Goal: Transaction & Acquisition: Book appointment/travel/reservation

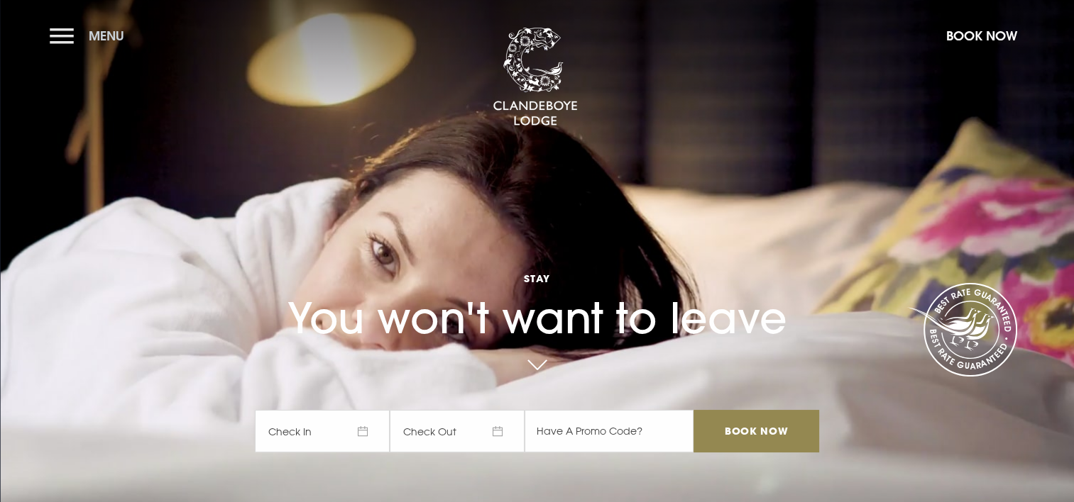
click at [70, 32] on button "Menu" at bounding box center [91, 36] width 82 height 31
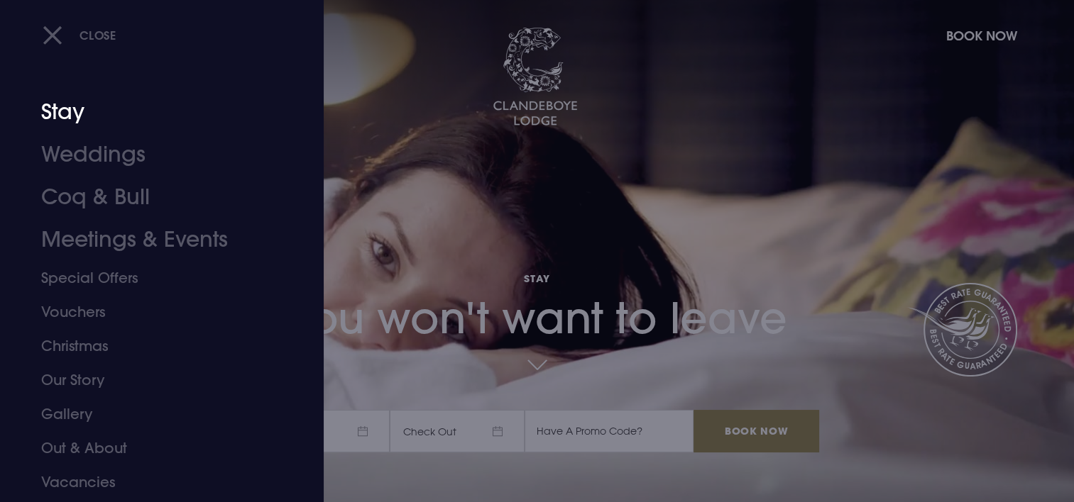
click at [78, 121] on link "Stay" at bounding box center [153, 112] width 224 height 43
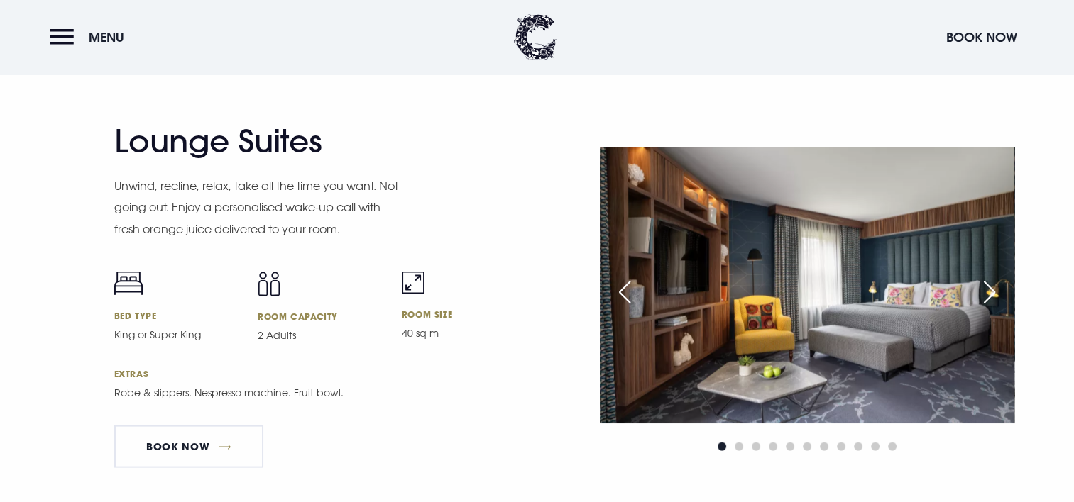
scroll to position [2801, 0]
click at [992, 289] on div "Next slide" at bounding box center [988, 292] width 35 height 31
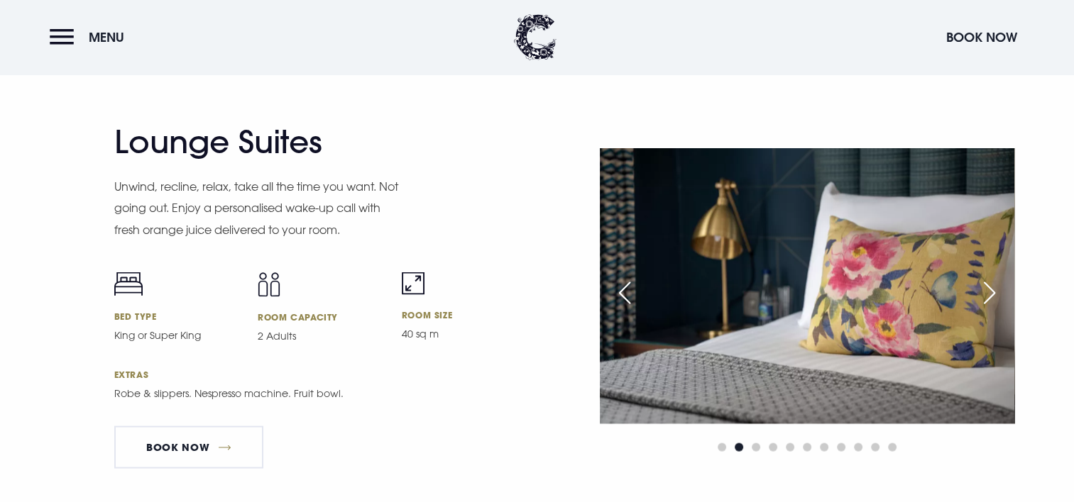
click at [992, 289] on div "Next slide" at bounding box center [988, 292] width 35 height 31
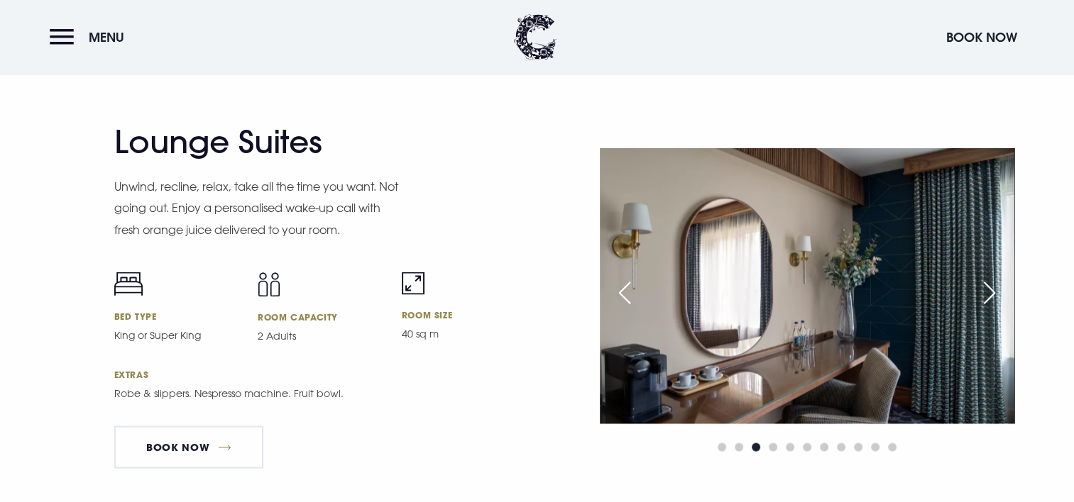
click at [992, 289] on div "Next slide" at bounding box center [988, 292] width 35 height 31
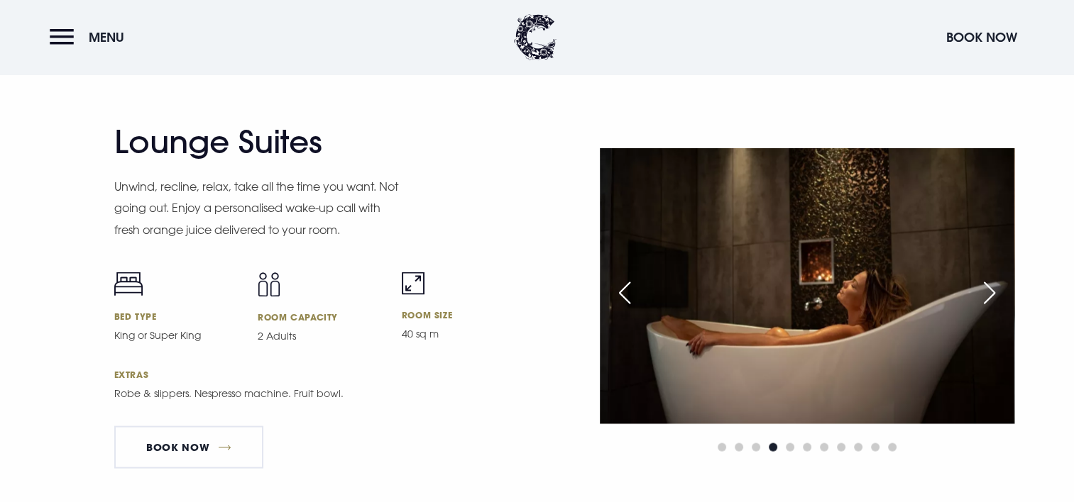
click at [992, 289] on div "Next slide" at bounding box center [988, 292] width 35 height 31
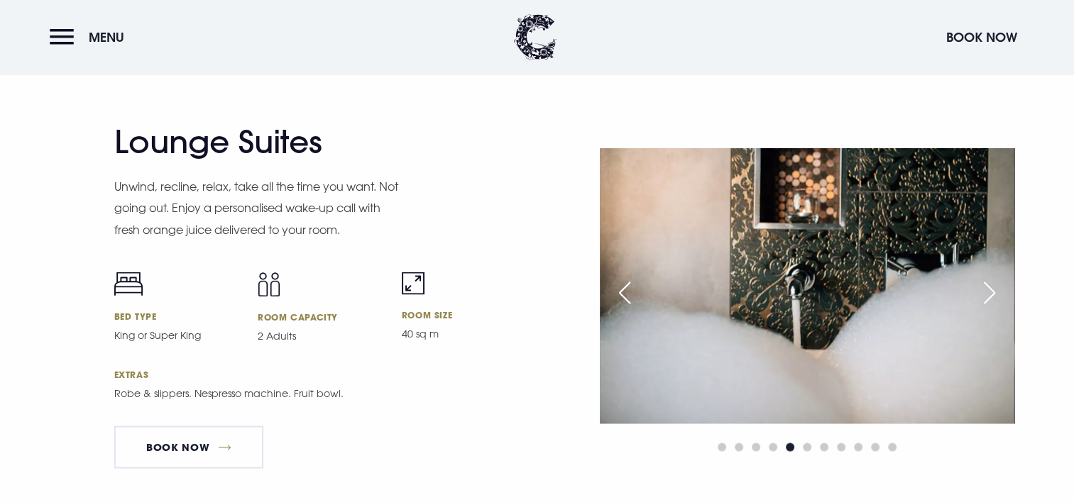
click at [629, 285] on div "Previous slide" at bounding box center [624, 292] width 35 height 31
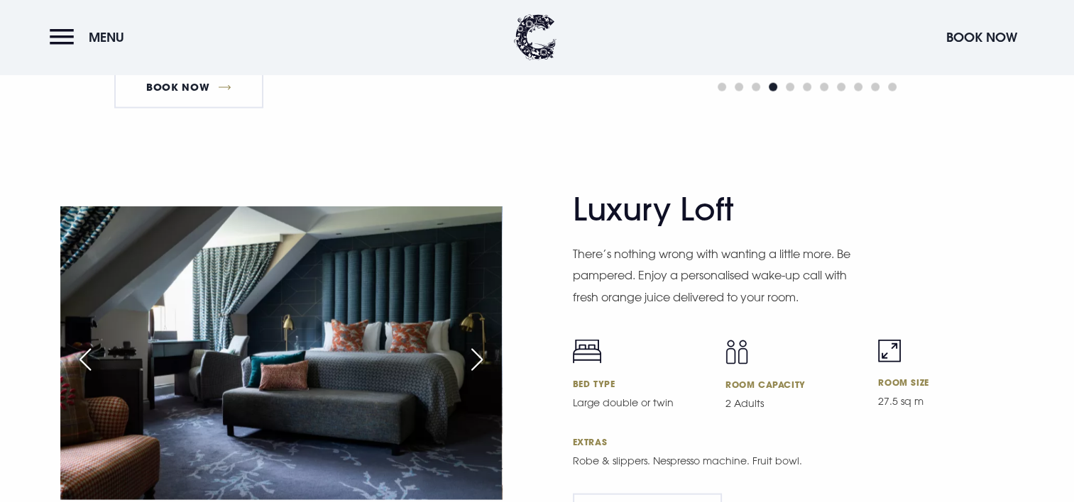
scroll to position [3210, 0]
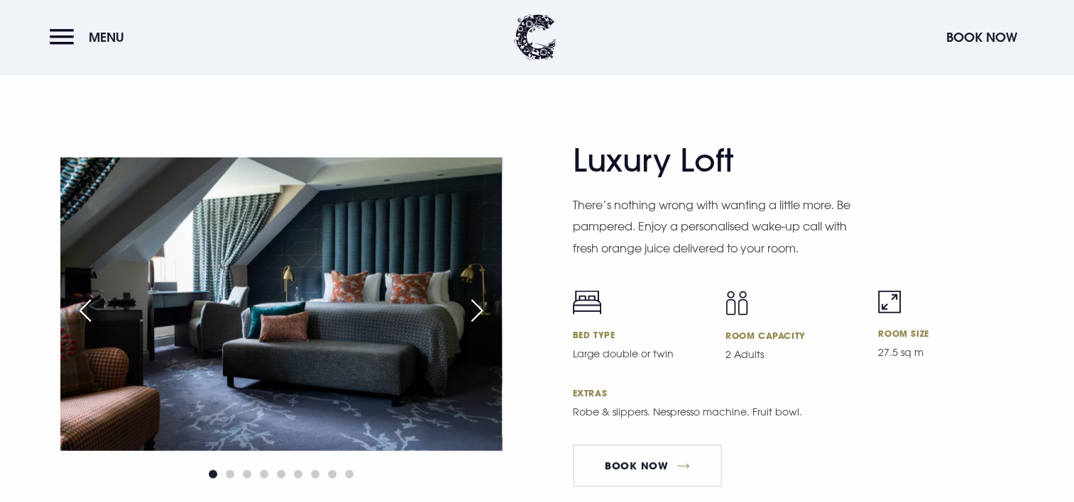
click at [473, 317] on div "Next slide" at bounding box center [476, 310] width 35 height 31
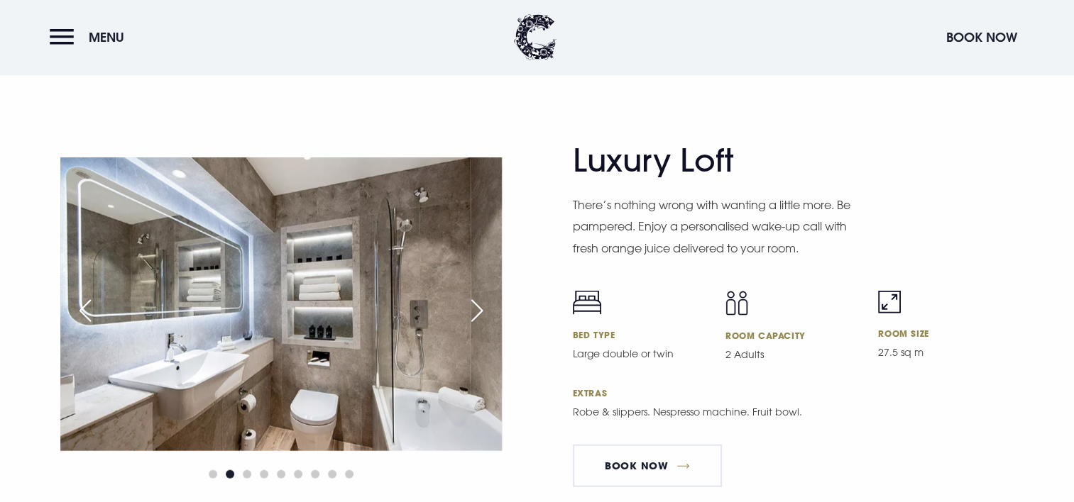
click at [473, 317] on div "Next slide" at bounding box center [476, 310] width 35 height 31
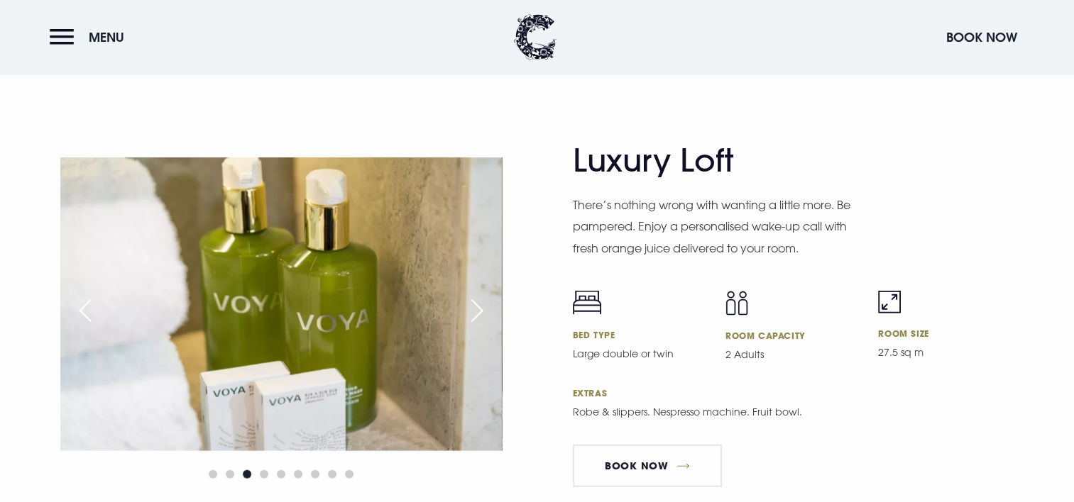
click at [473, 317] on div "Next slide" at bounding box center [476, 310] width 35 height 31
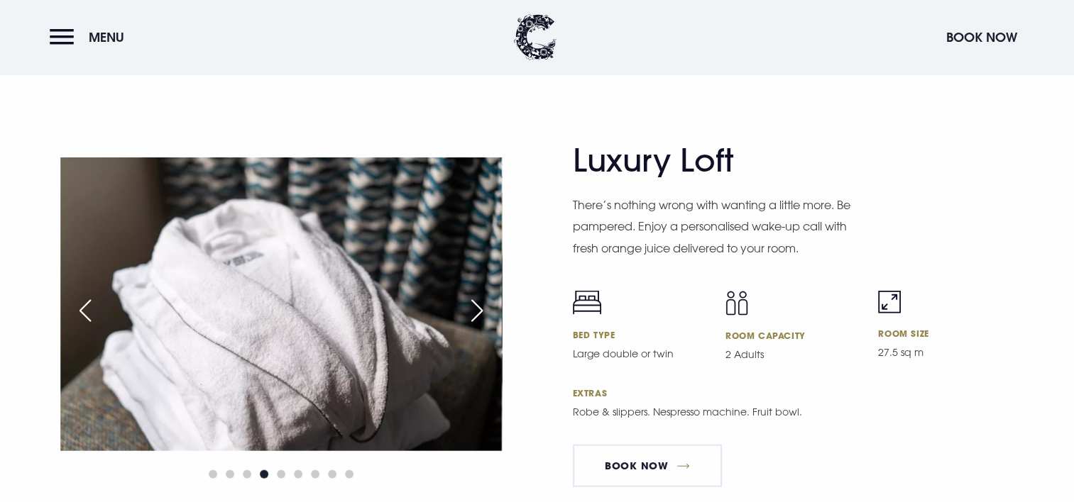
click at [473, 317] on div "Next slide" at bounding box center [476, 310] width 35 height 31
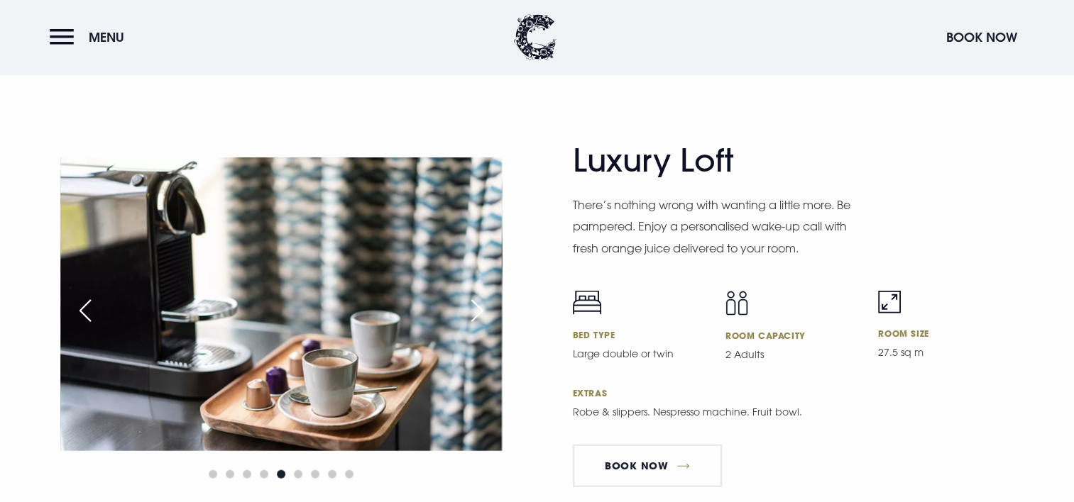
click at [473, 317] on div "Next slide" at bounding box center [476, 310] width 35 height 31
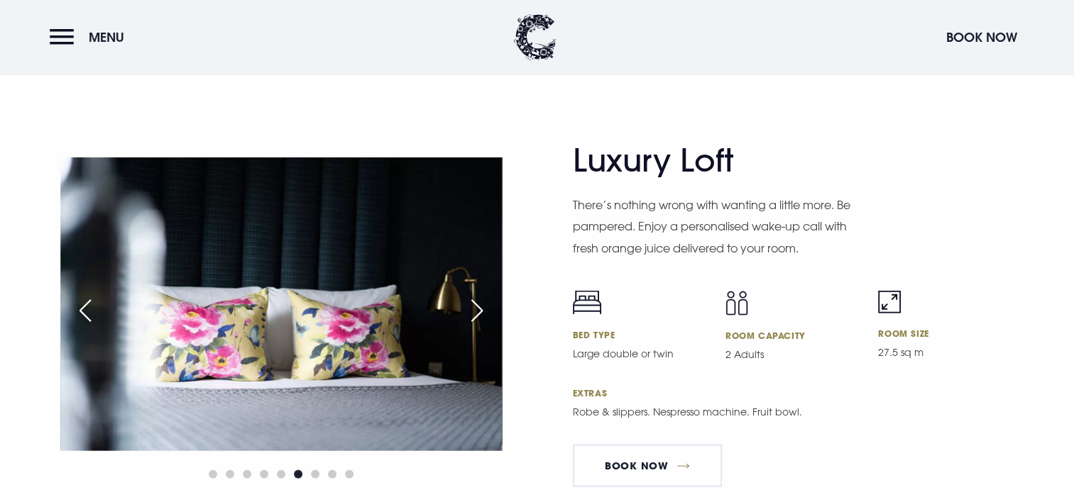
click at [473, 317] on div "Next slide" at bounding box center [476, 310] width 35 height 31
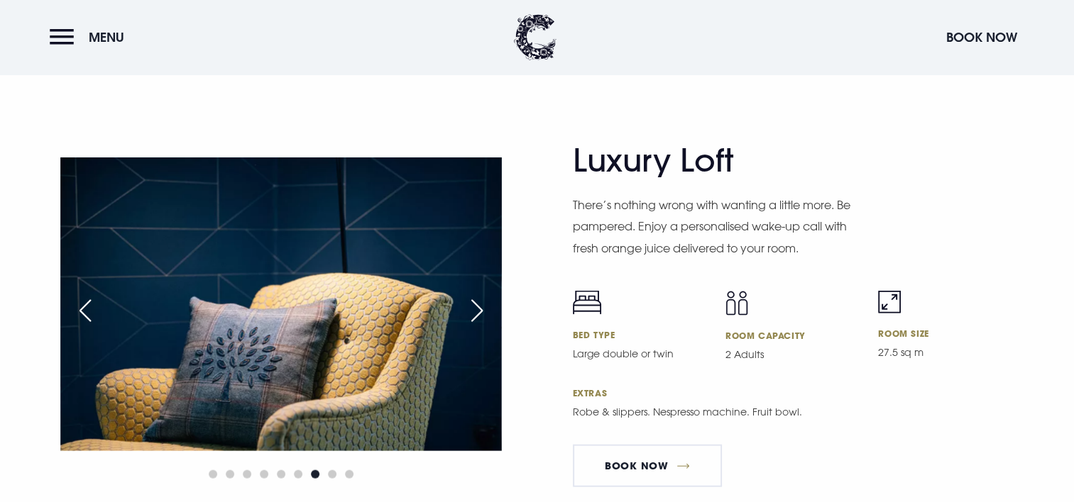
click at [473, 317] on div "Next slide" at bounding box center [476, 310] width 35 height 31
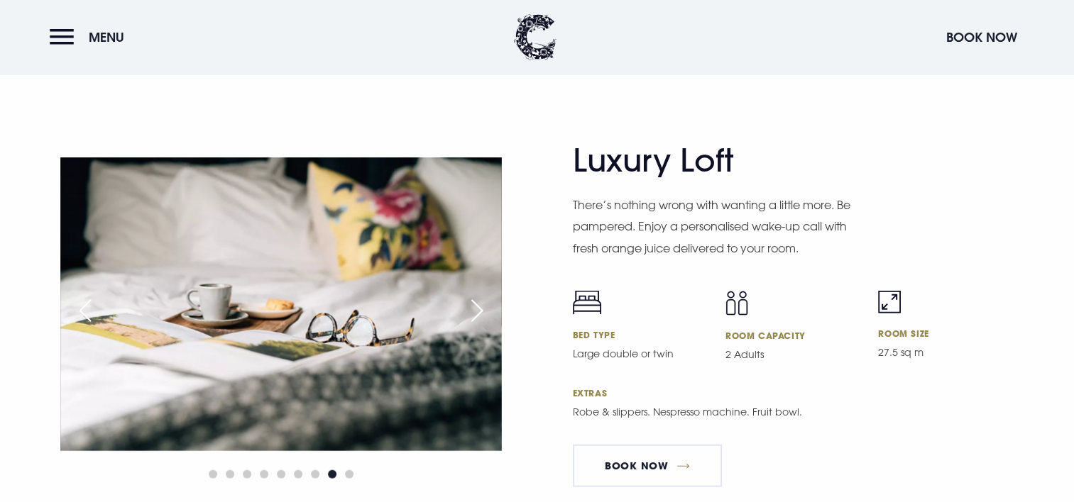
click at [473, 317] on div "Next slide" at bounding box center [476, 310] width 35 height 31
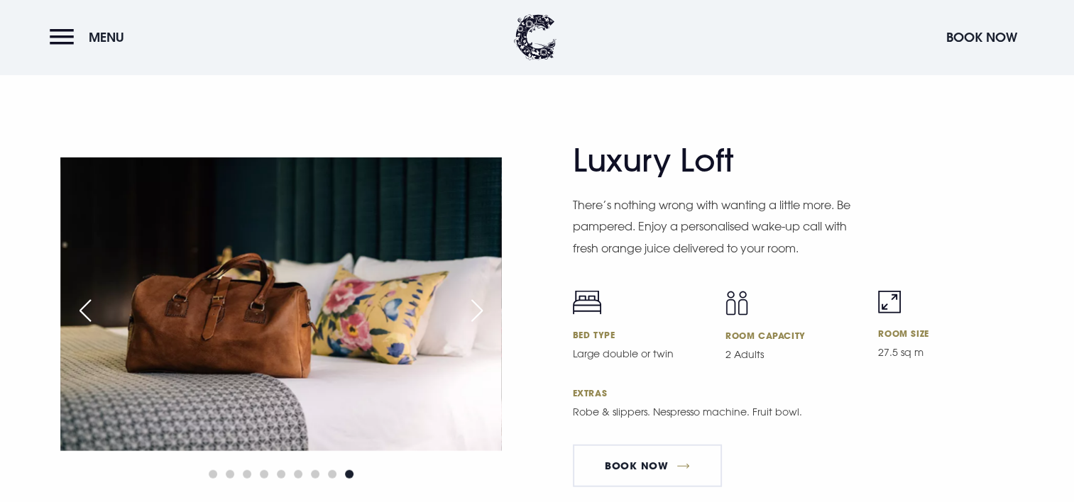
click at [473, 317] on div "Next slide" at bounding box center [476, 310] width 35 height 31
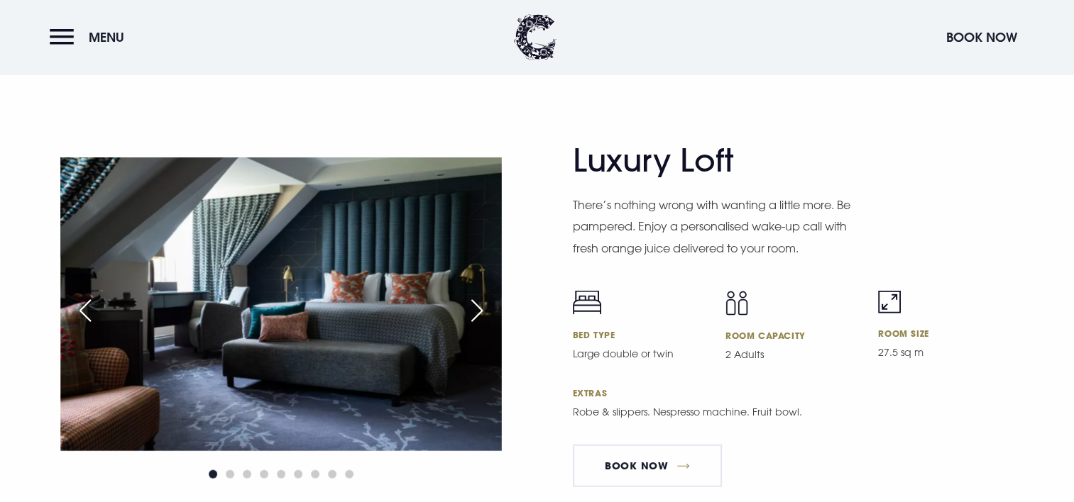
click at [473, 317] on div "Next slide" at bounding box center [476, 310] width 35 height 31
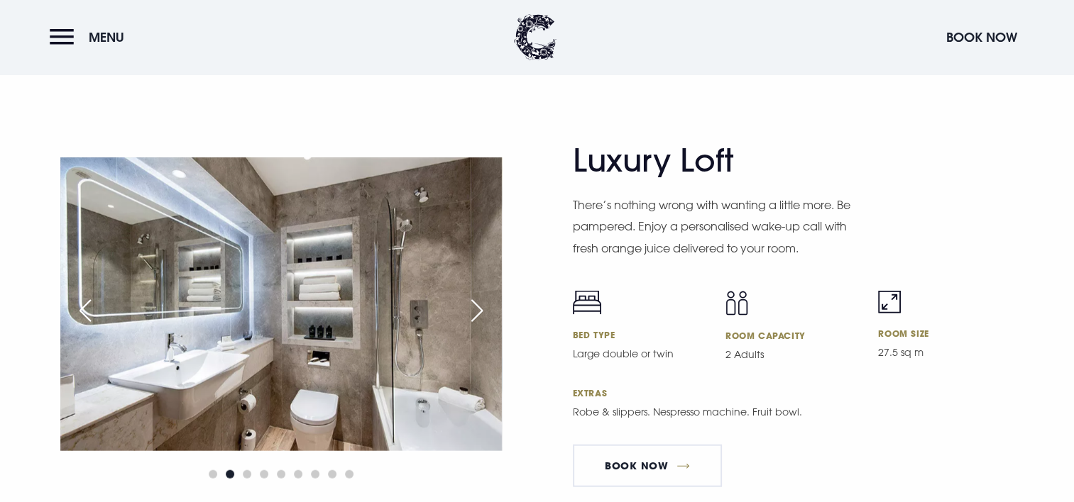
click at [78, 312] on div "Previous slide" at bounding box center [84, 310] width 35 height 31
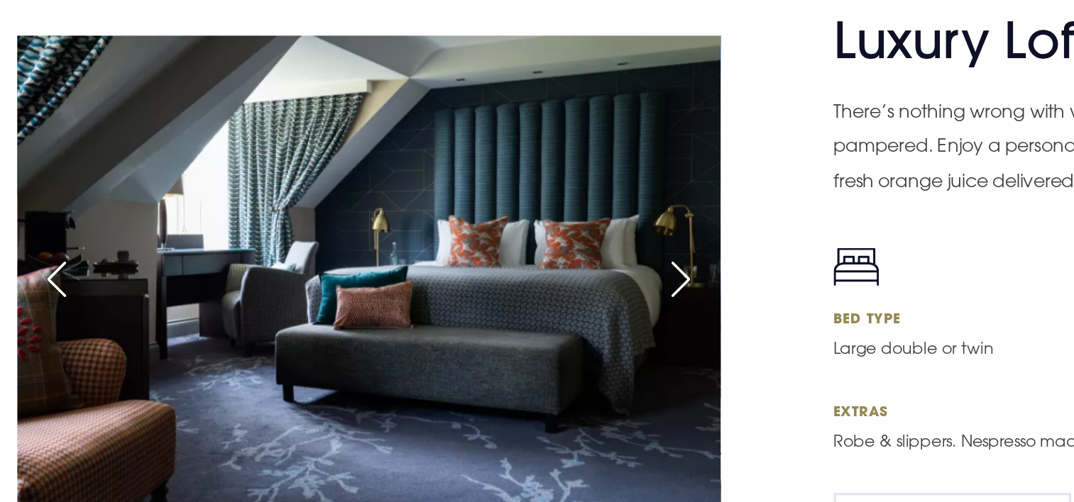
scroll to position [3219, 0]
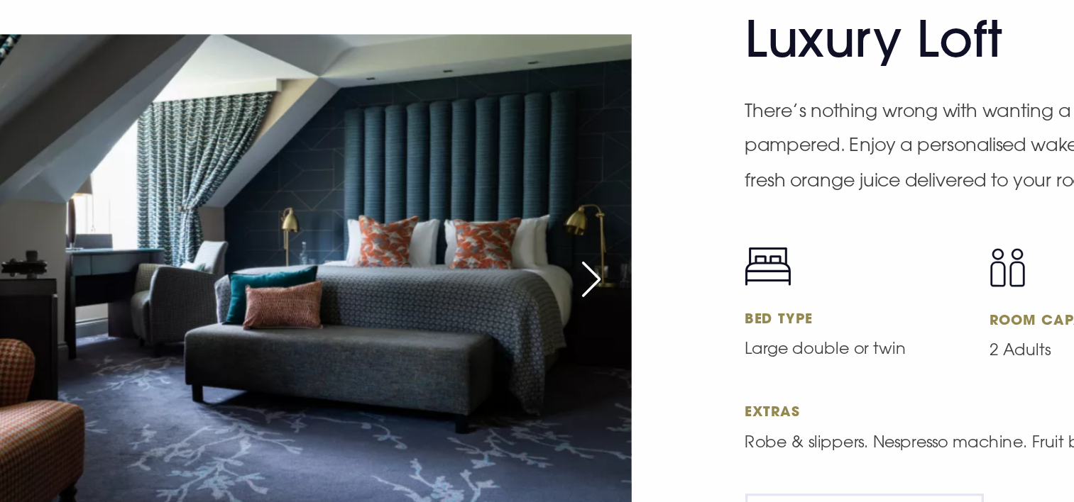
click at [488, 290] on div "Next slide" at bounding box center [476, 302] width 35 height 31
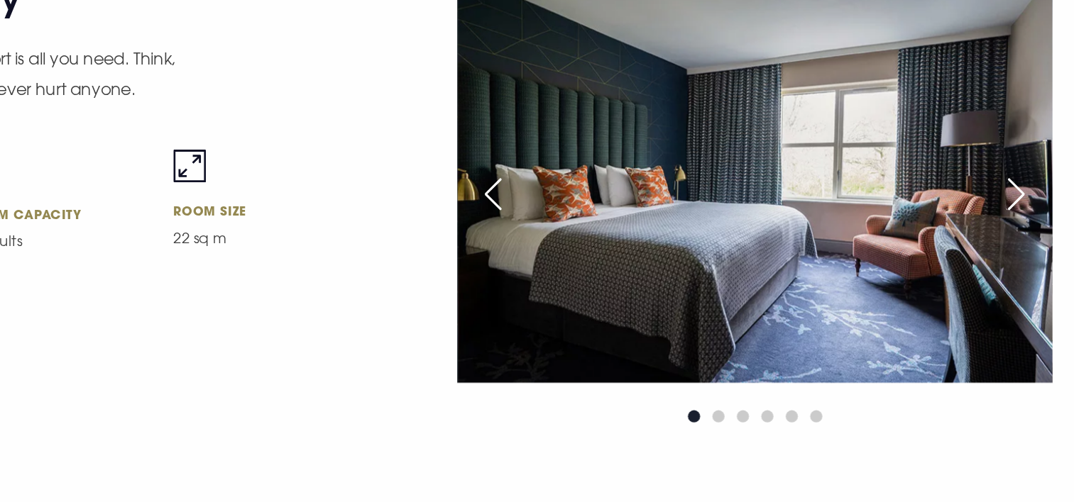
scroll to position [3709, 0]
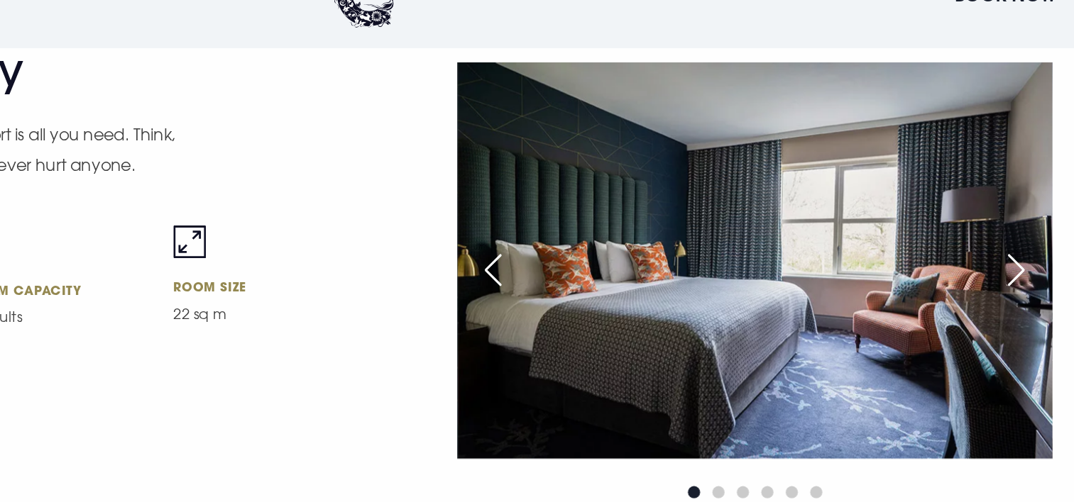
click at [987, 245] on div "Next slide" at bounding box center [988, 229] width 35 height 31
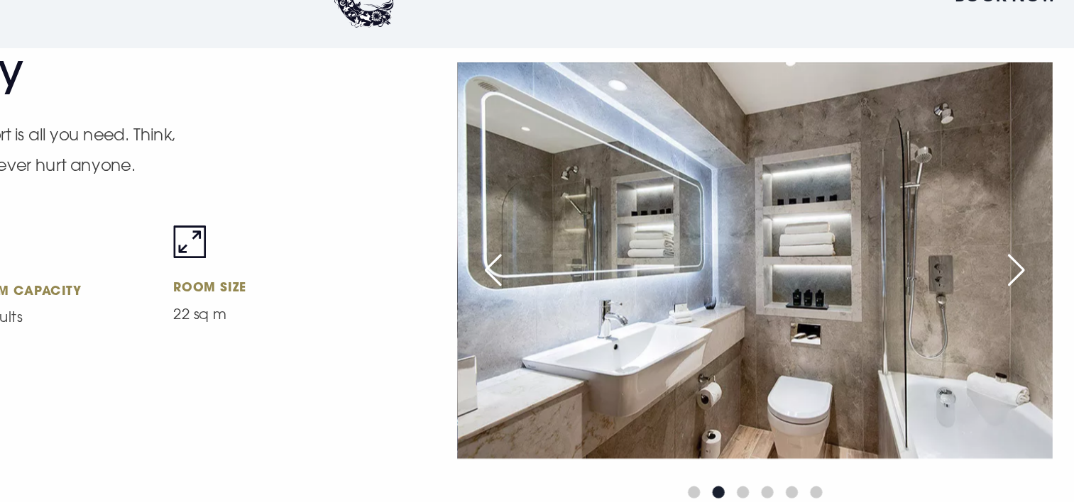
click at [987, 245] on div "Next slide" at bounding box center [988, 229] width 35 height 31
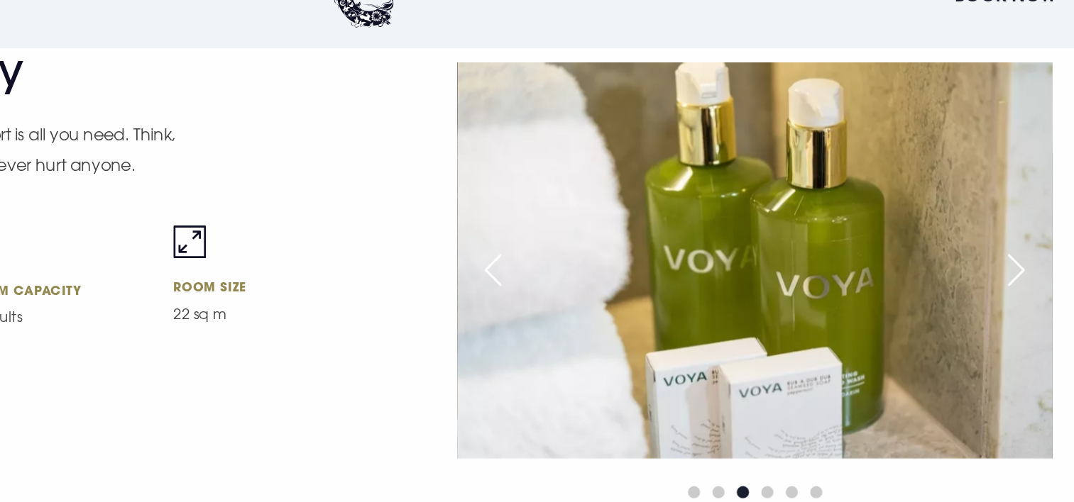
click at [987, 245] on div "Next slide" at bounding box center [988, 229] width 35 height 31
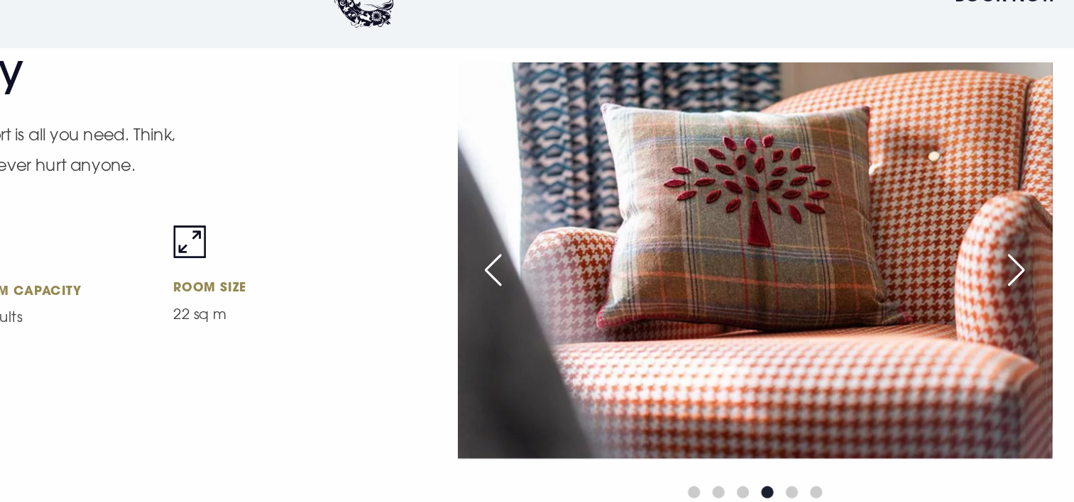
click at [987, 245] on div "Next slide" at bounding box center [988, 229] width 35 height 31
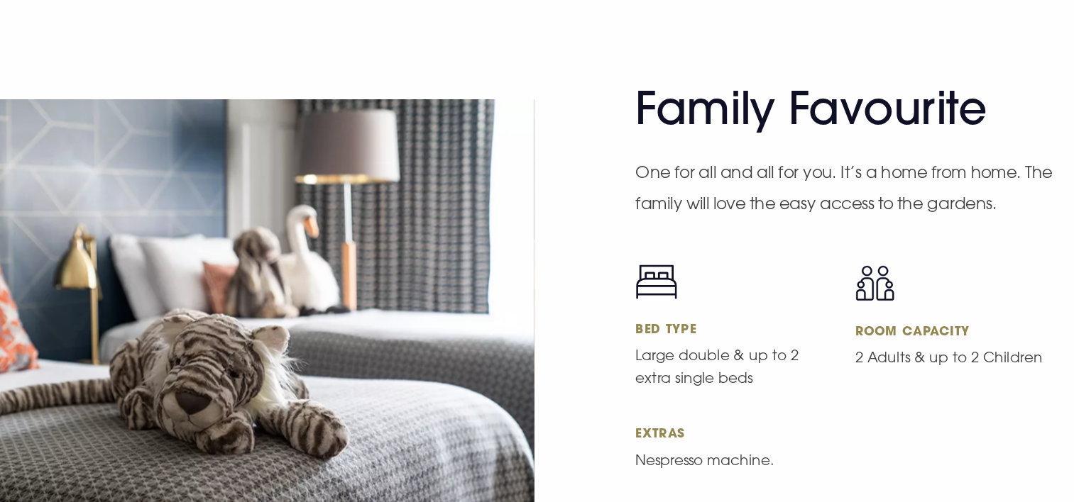
scroll to position [4031, 0]
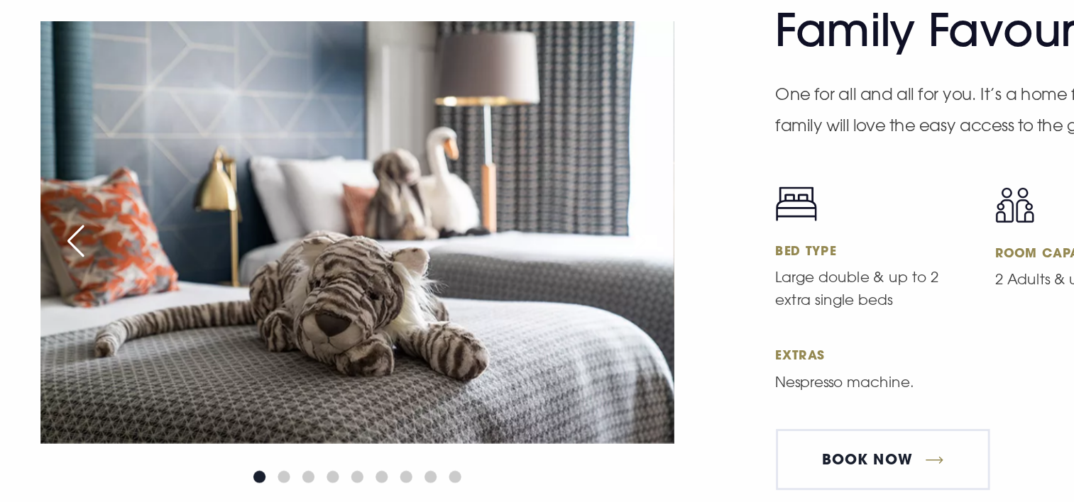
click at [483, 336] on div "Next slide" at bounding box center [476, 319] width 35 height 31
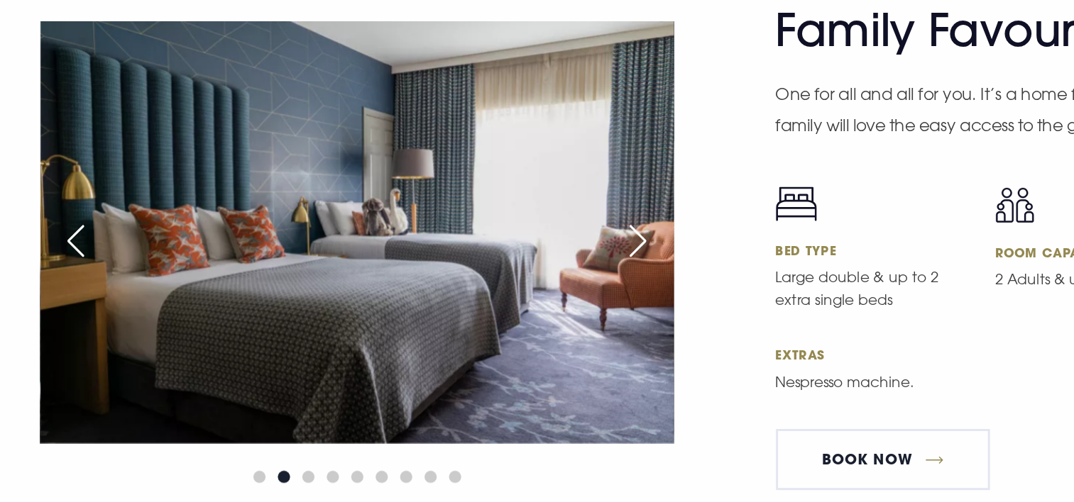
click at [483, 336] on div "Next slide" at bounding box center [476, 319] width 35 height 31
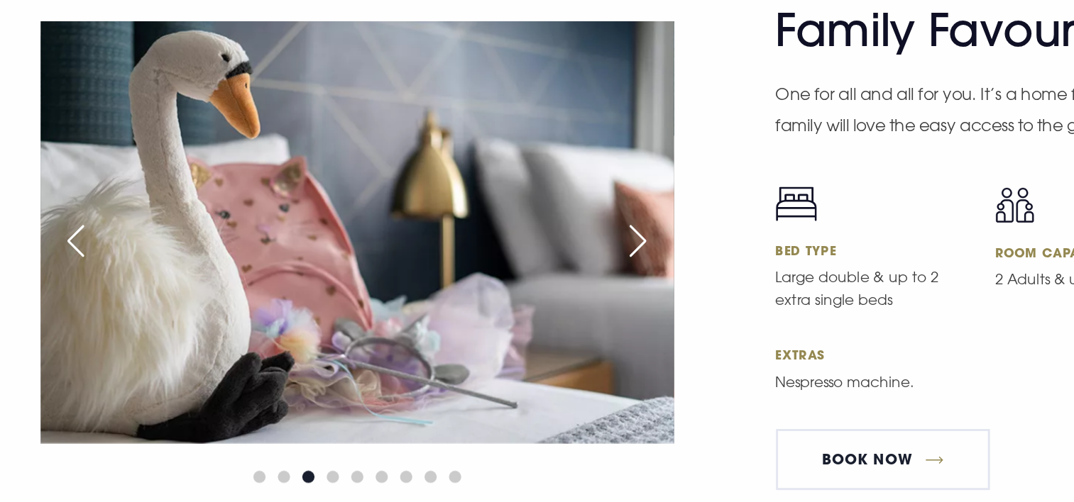
click at [483, 336] on div "Next slide" at bounding box center [476, 319] width 35 height 31
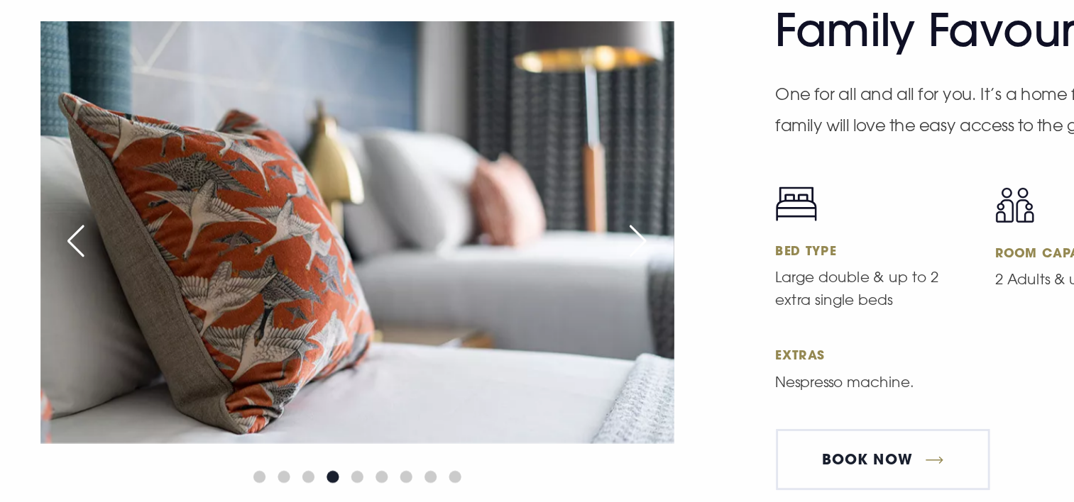
click at [483, 336] on div "Next slide" at bounding box center [476, 319] width 35 height 31
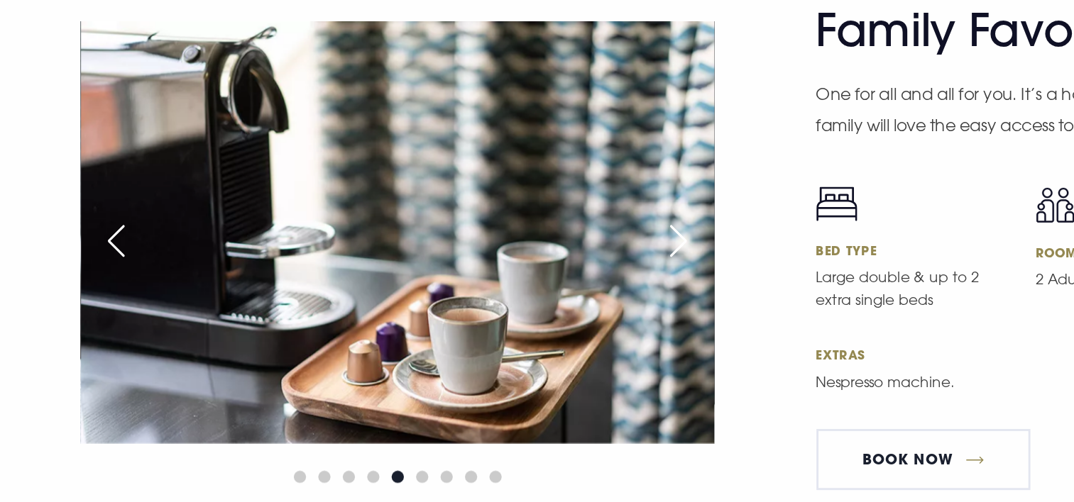
click at [468, 336] on div "Next slide" at bounding box center [476, 319] width 35 height 31
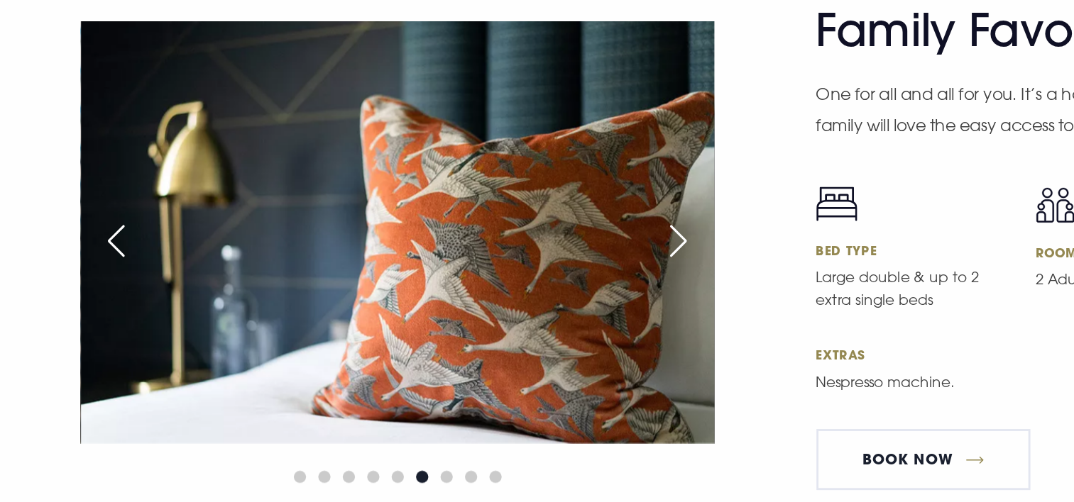
click at [468, 336] on div "Next slide" at bounding box center [476, 319] width 35 height 31
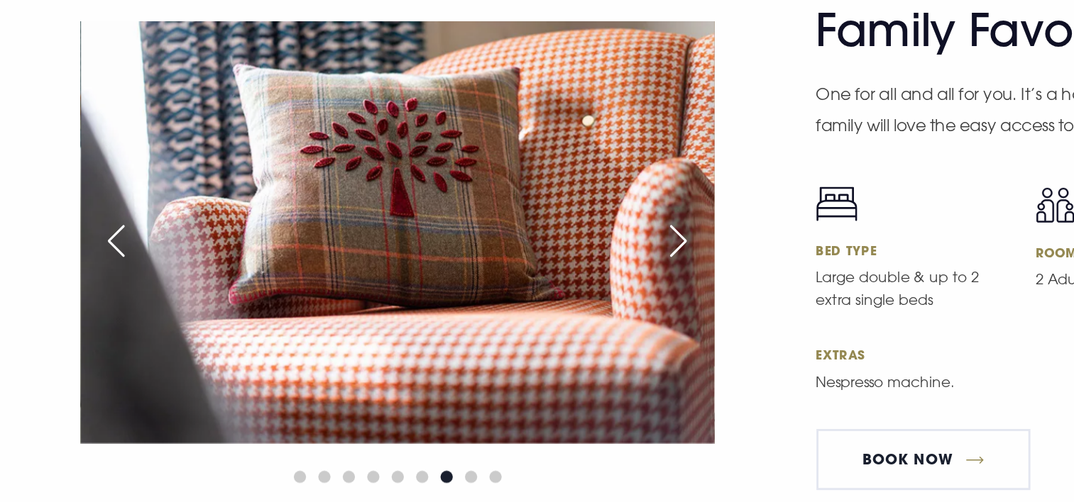
click at [468, 336] on div "Next slide" at bounding box center [476, 319] width 35 height 31
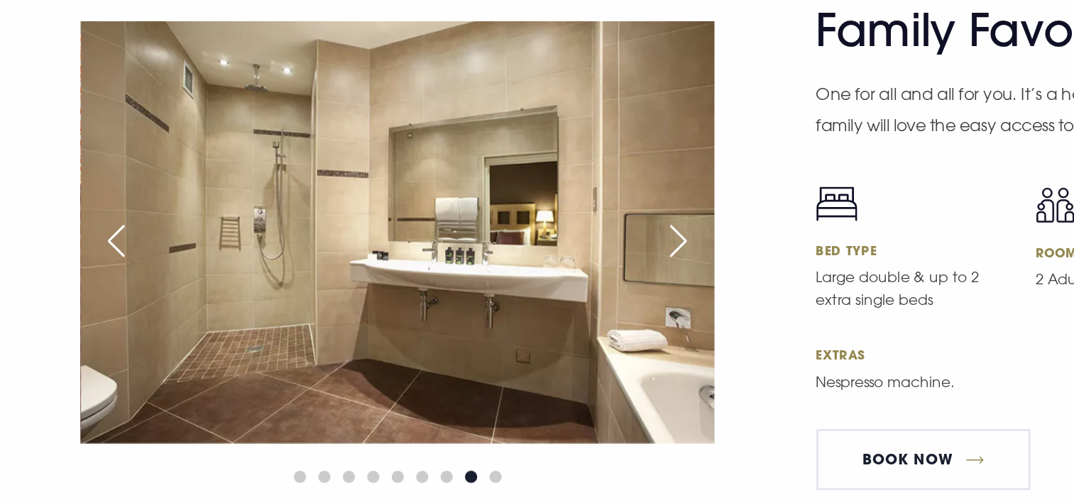
click at [468, 336] on div "Next slide" at bounding box center [476, 319] width 35 height 31
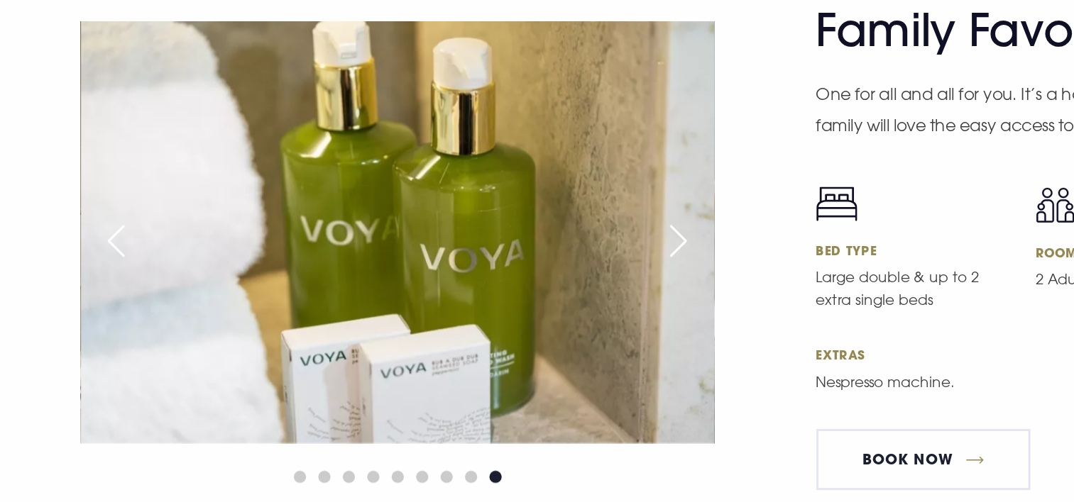
click at [468, 336] on div "Next slide" at bounding box center [476, 319] width 35 height 31
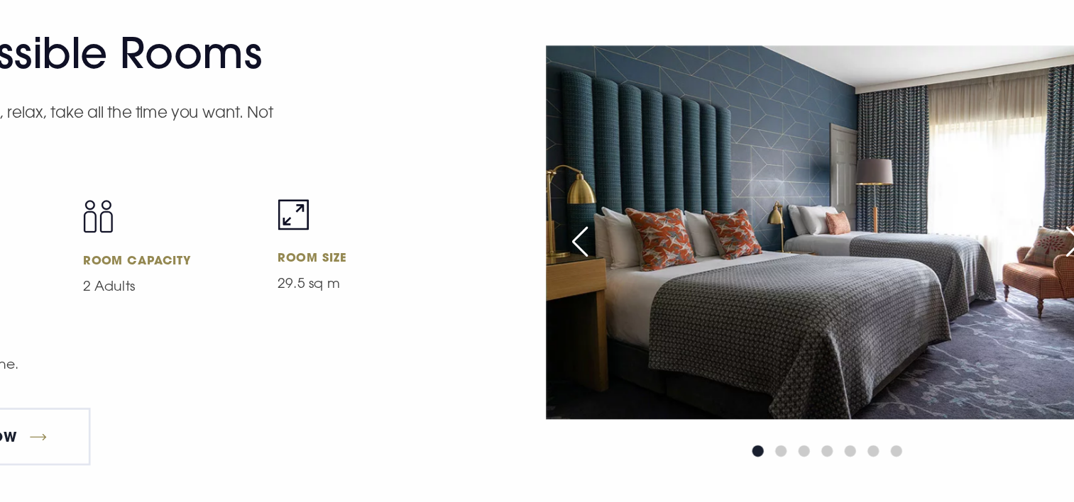
scroll to position [4488, 0]
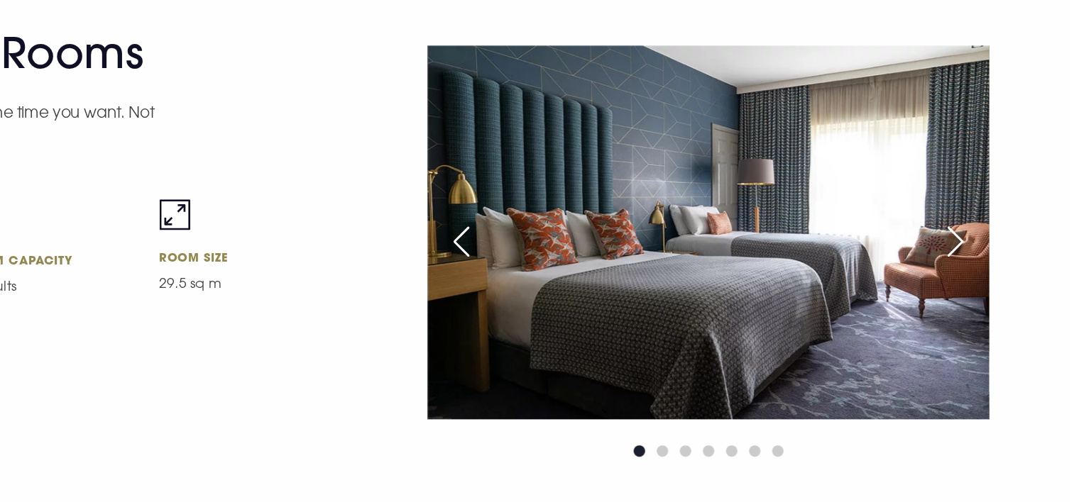
click at [624, 293] on div "Previous slide" at bounding box center [624, 277] width 35 height 31
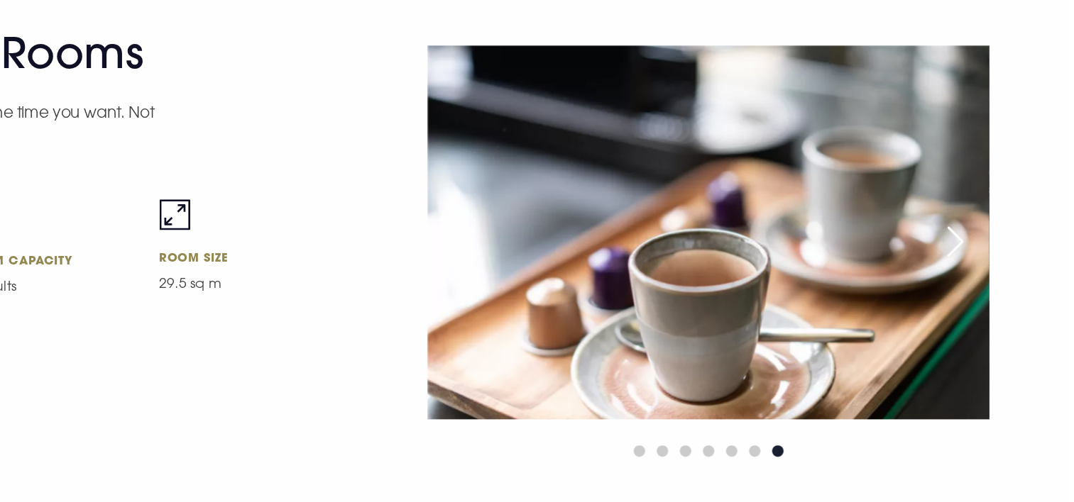
click at [624, 293] on div "Previous slide" at bounding box center [624, 277] width 35 height 31
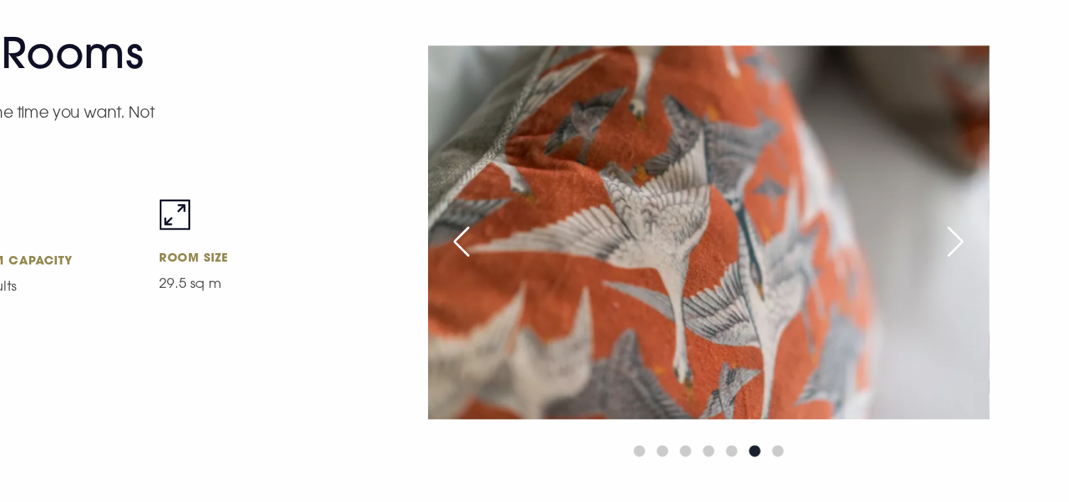
click at [624, 293] on div "Previous slide" at bounding box center [624, 277] width 35 height 31
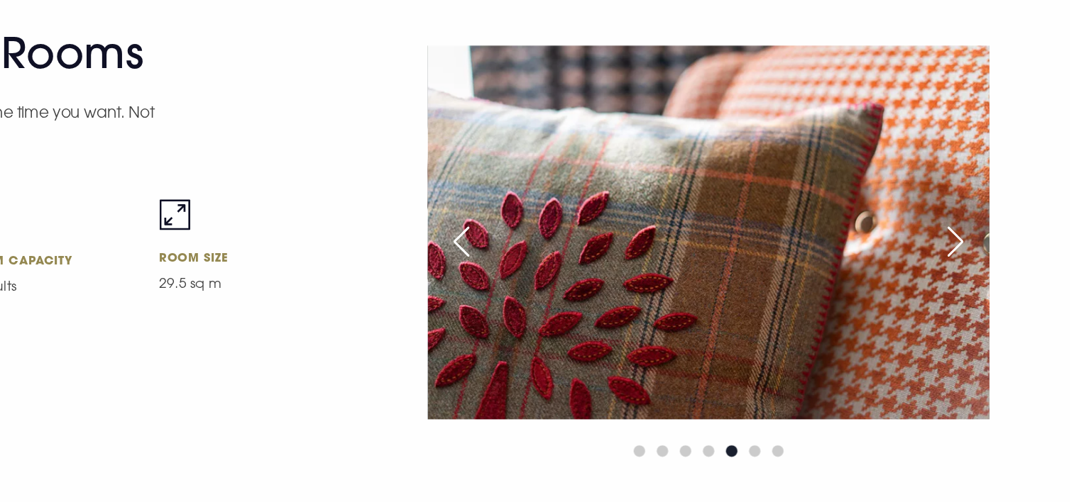
click at [624, 293] on div "Previous slide" at bounding box center [624, 277] width 35 height 31
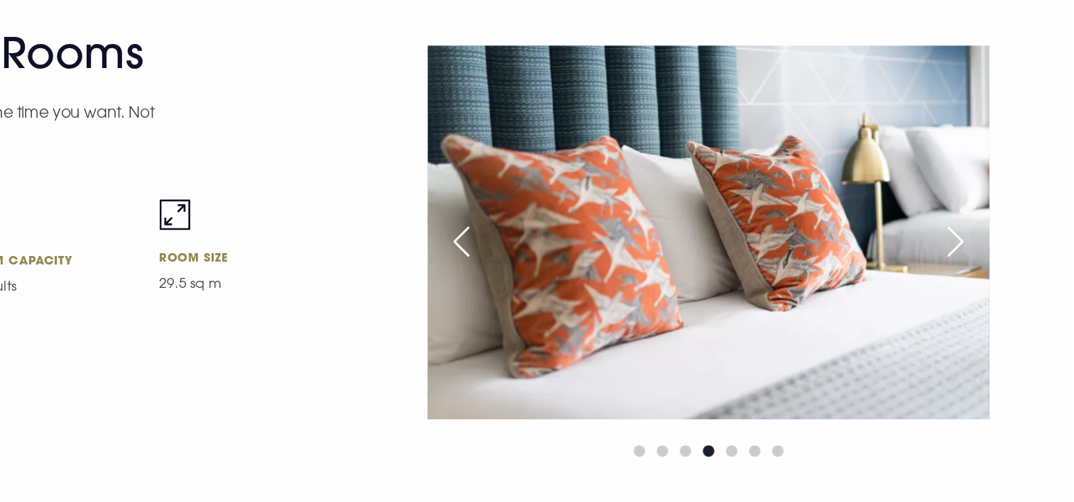
click at [624, 293] on div "Previous slide" at bounding box center [624, 277] width 35 height 31
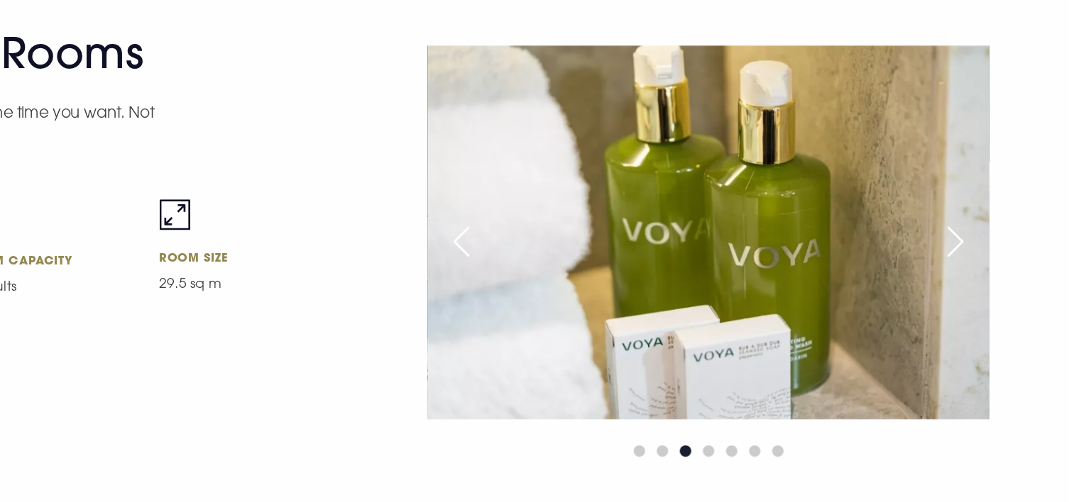
click at [624, 293] on div "Previous slide" at bounding box center [624, 277] width 35 height 31
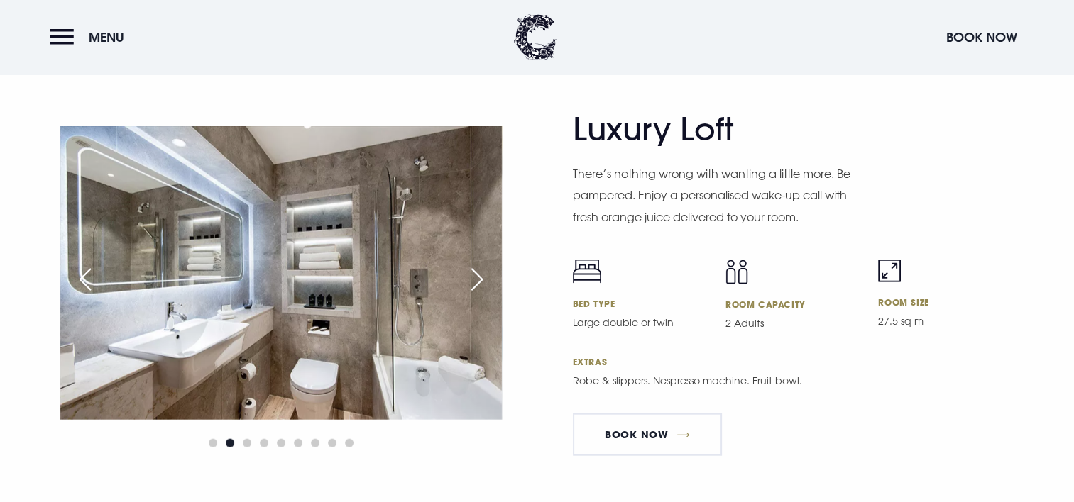
scroll to position [3242, 0]
click at [471, 271] on div "Next slide" at bounding box center [476, 278] width 35 height 31
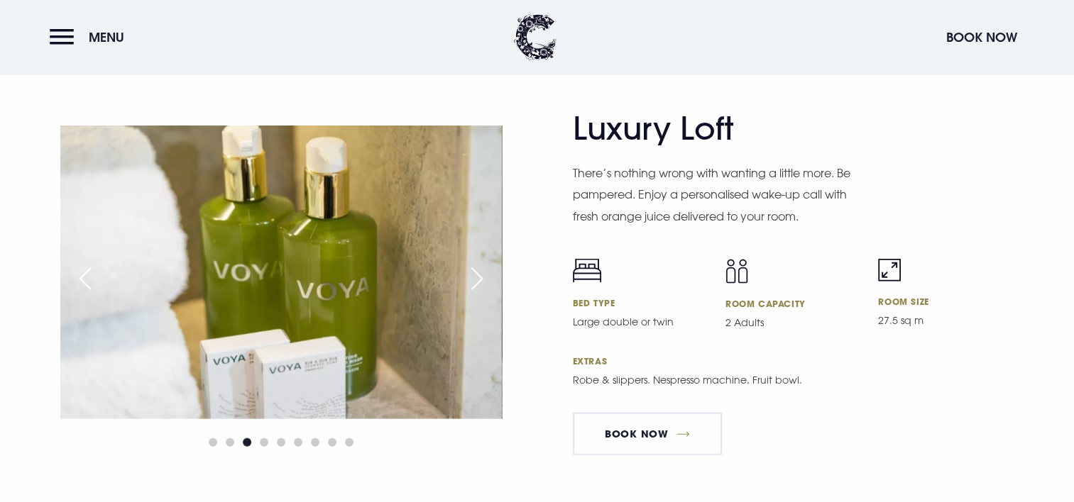
click at [471, 272] on div "Next slide" at bounding box center [476, 278] width 35 height 31
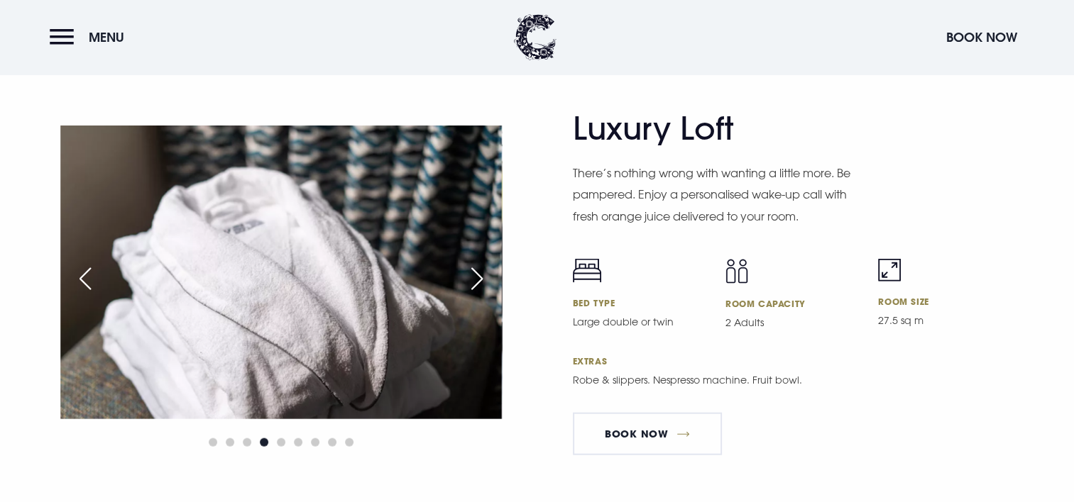
click at [471, 272] on div "Next slide" at bounding box center [476, 278] width 35 height 31
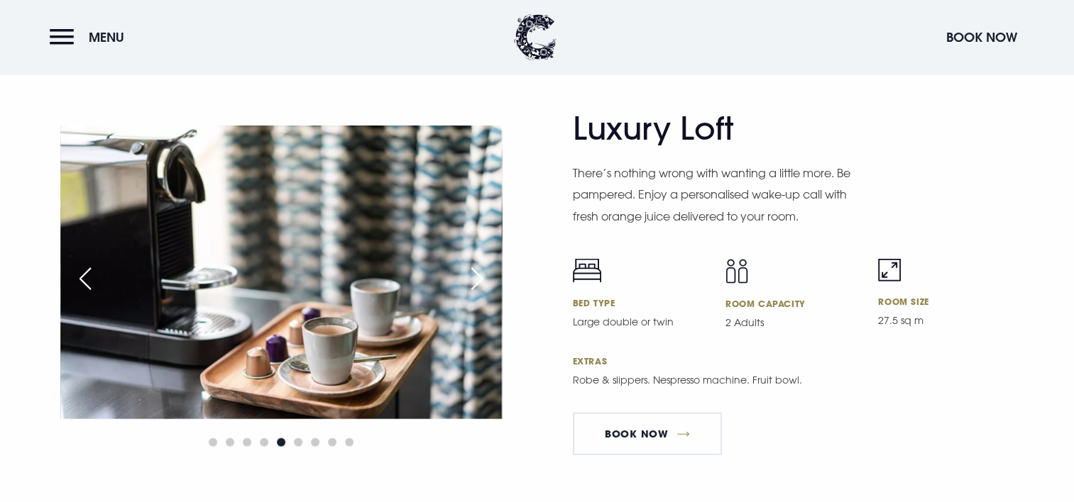
click at [471, 272] on div "Next slide" at bounding box center [476, 278] width 35 height 31
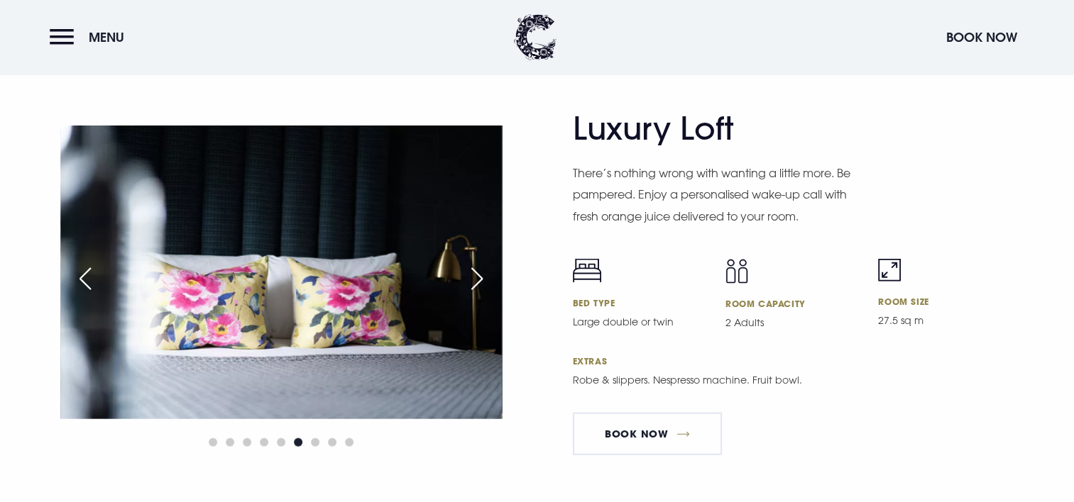
click at [471, 272] on div "Next slide" at bounding box center [476, 278] width 35 height 31
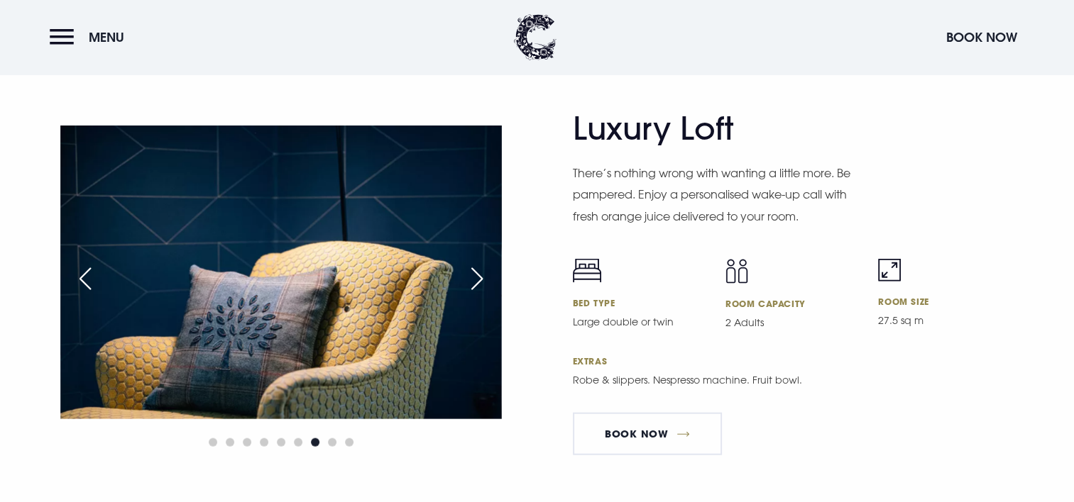
click at [471, 272] on div "Next slide" at bounding box center [476, 278] width 35 height 31
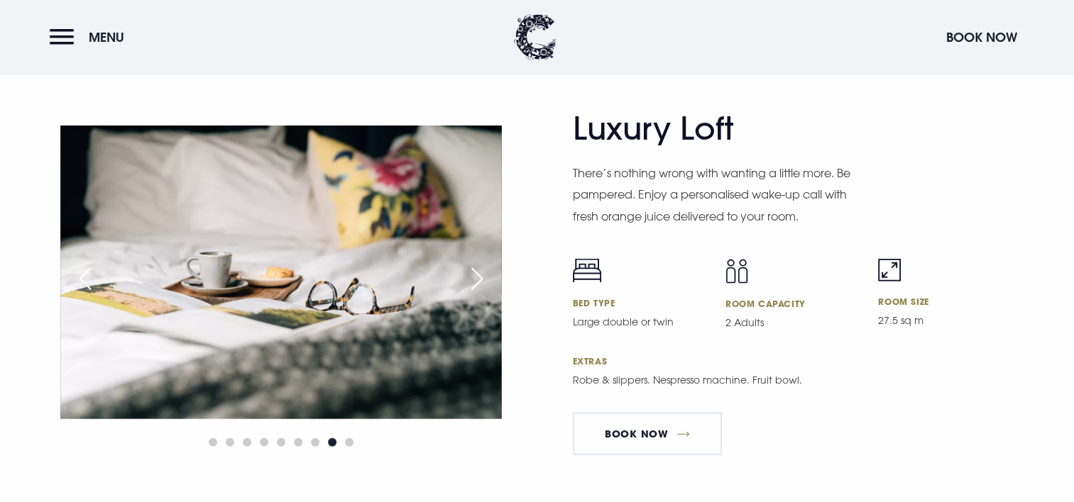
click at [471, 272] on div "Next slide" at bounding box center [476, 278] width 35 height 31
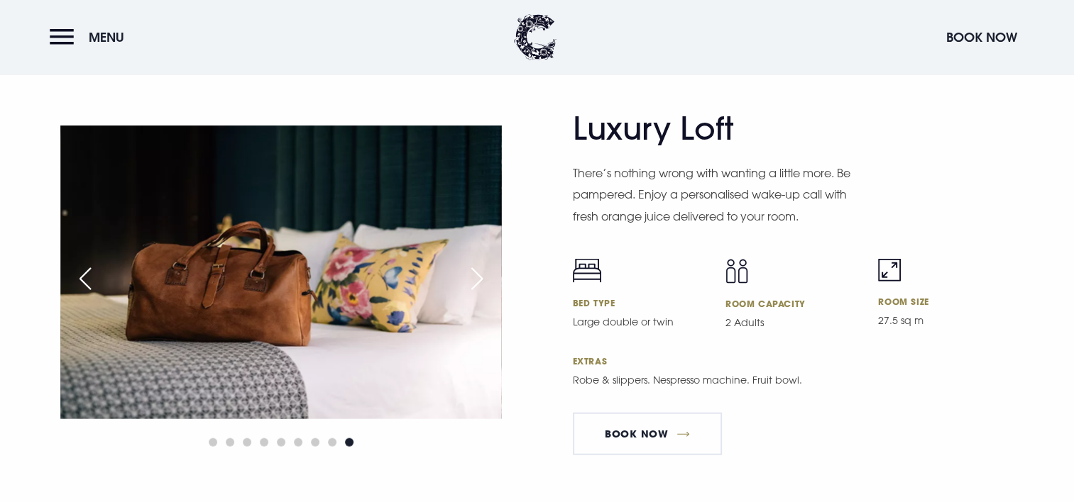
click at [471, 272] on div "Next slide" at bounding box center [476, 278] width 35 height 31
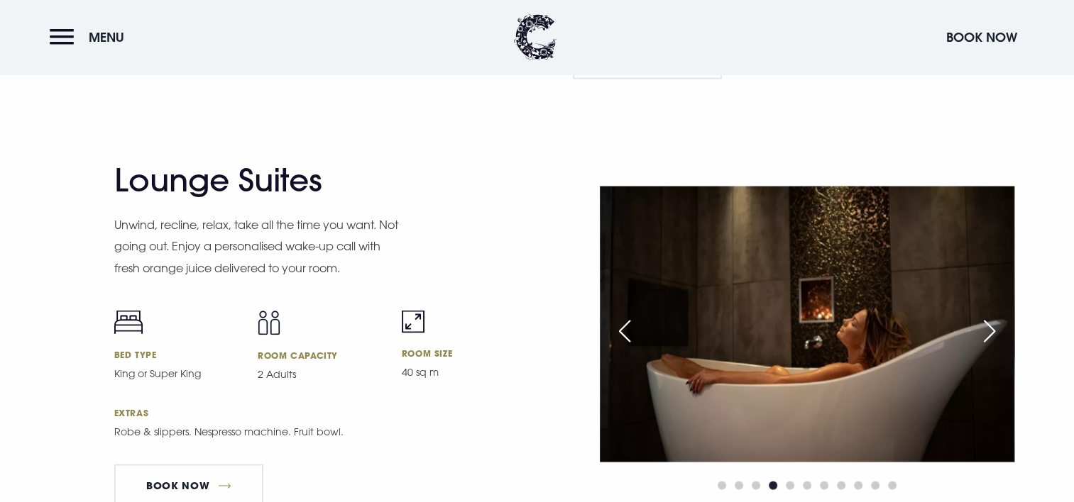
scroll to position [2764, 0]
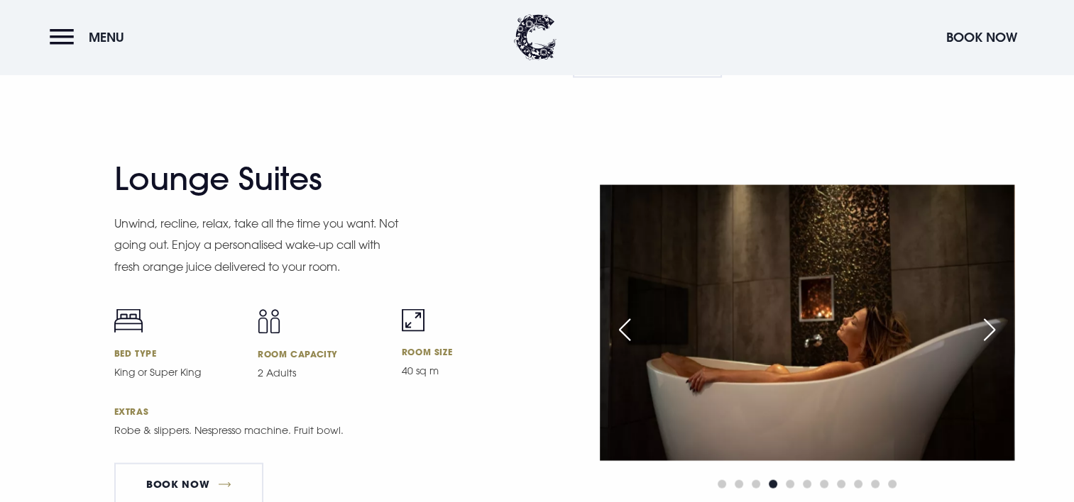
click at [627, 331] on div "Previous slide" at bounding box center [624, 329] width 35 height 31
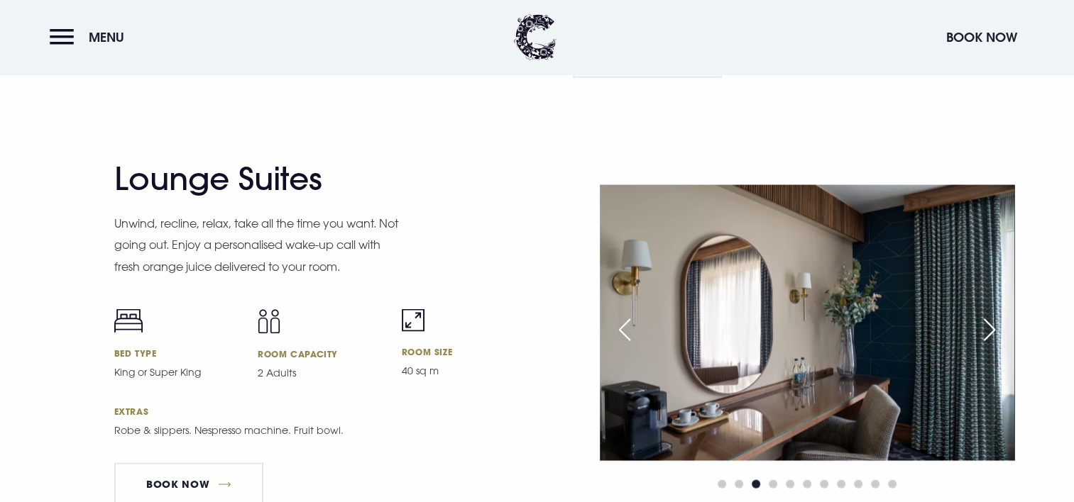
click at [627, 331] on div "Previous slide" at bounding box center [624, 329] width 35 height 31
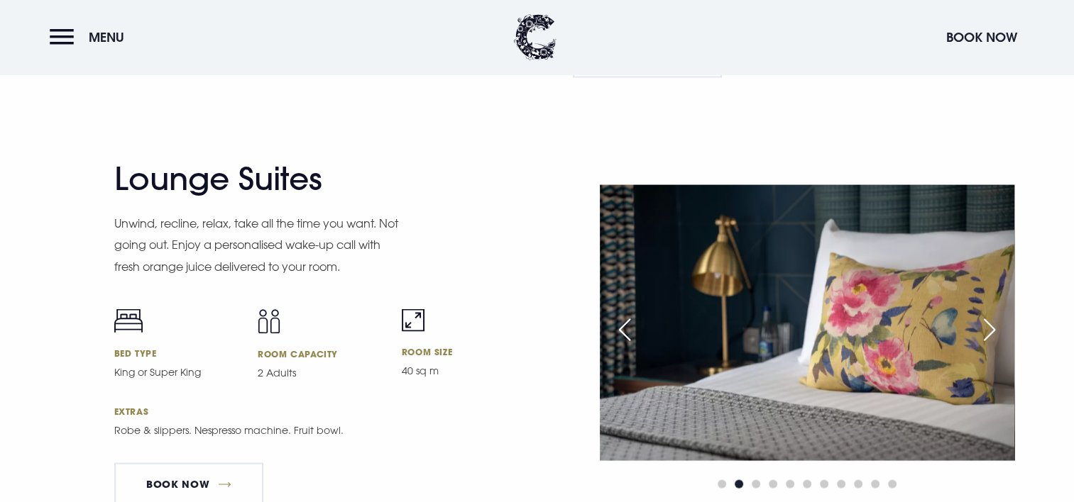
click at [628, 329] on div "Previous slide" at bounding box center [624, 329] width 35 height 31
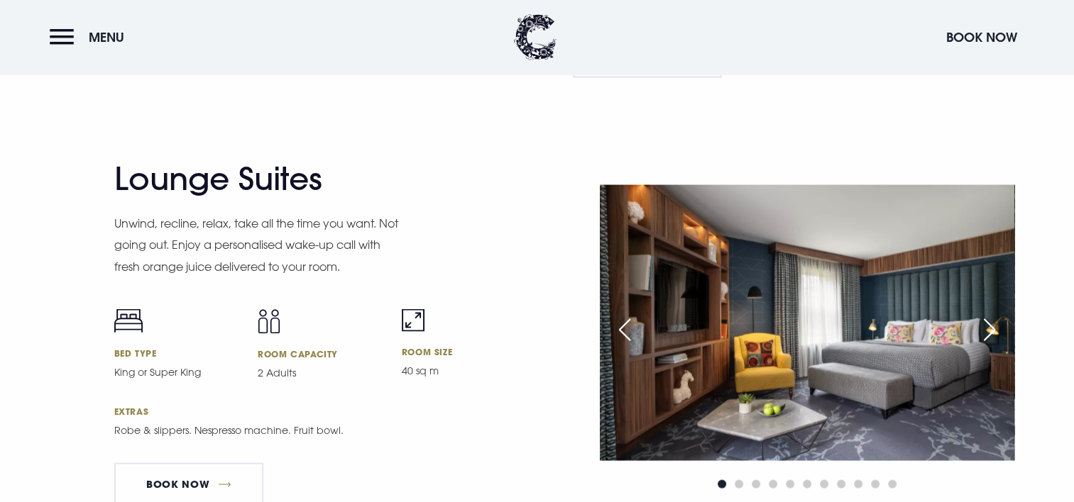
click at [627, 327] on div "Previous slide" at bounding box center [624, 329] width 35 height 31
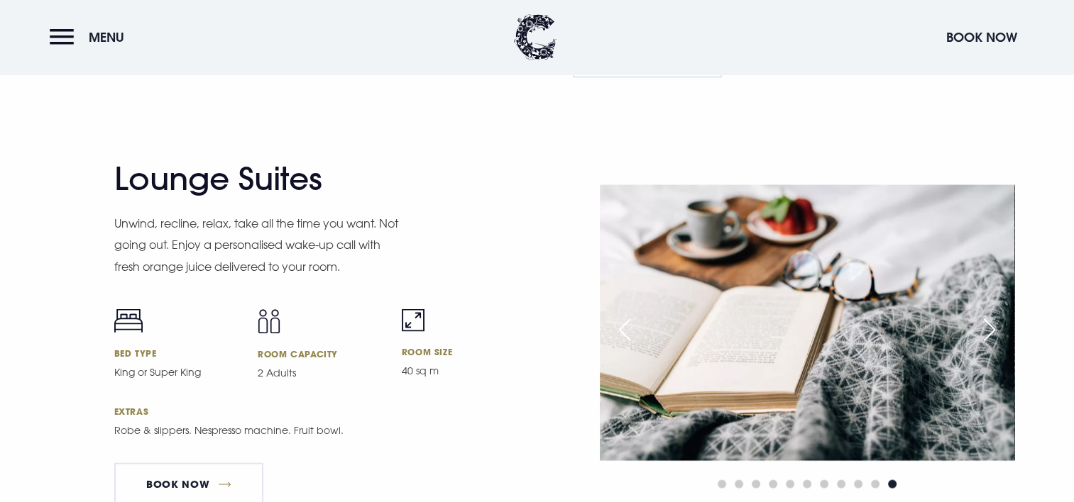
click at [627, 327] on div "Previous slide" at bounding box center [624, 329] width 35 height 31
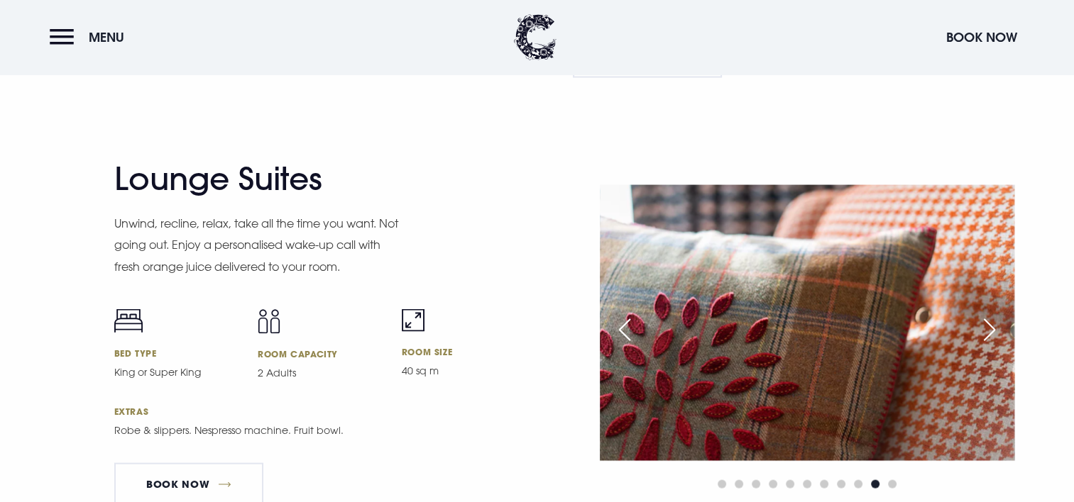
click at [627, 327] on div "Previous slide" at bounding box center [624, 329] width 35 height 31
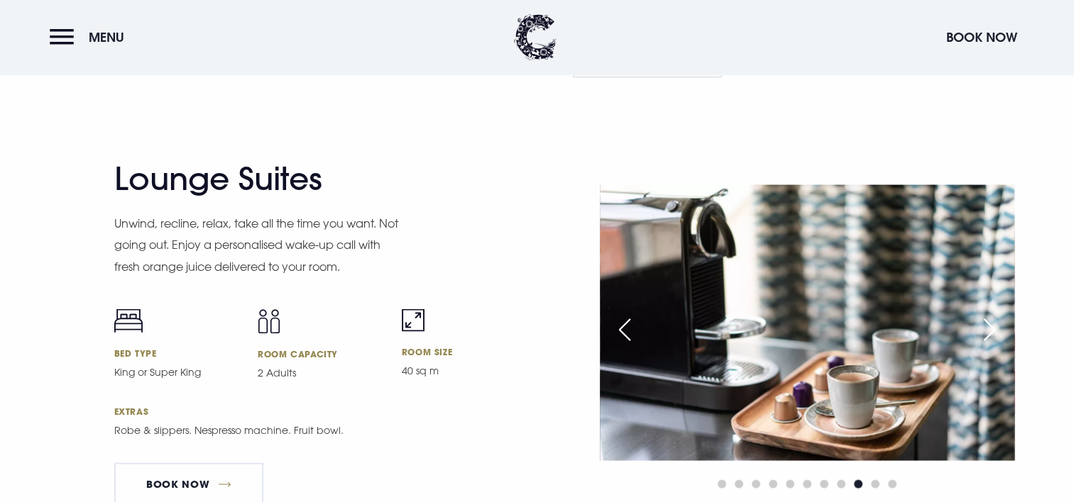
click at [627, 327] on div "Previous slide" at bounding box center [624, 329] width 35 height 31
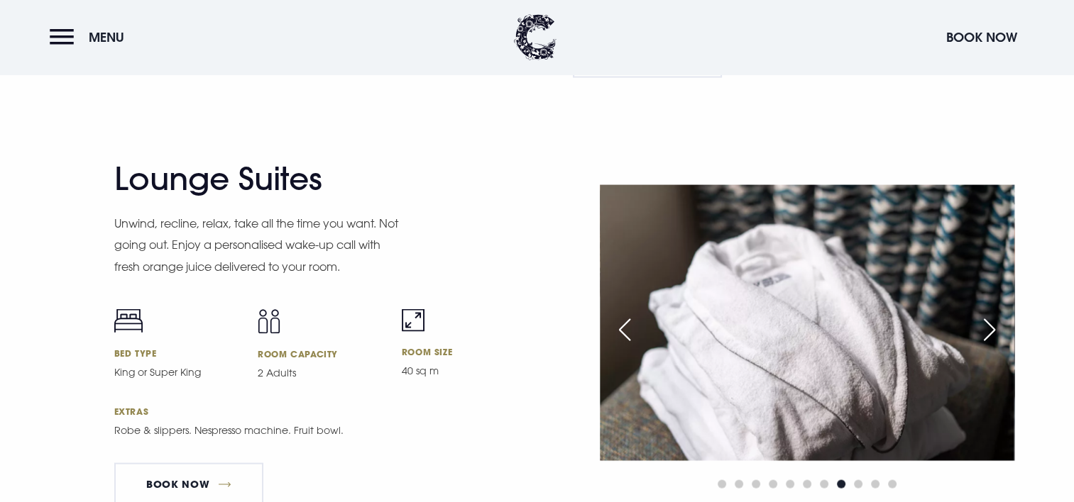
click at [627, 327] on div "Previous slide" at bounding box center [624, 329] width 35 height 31
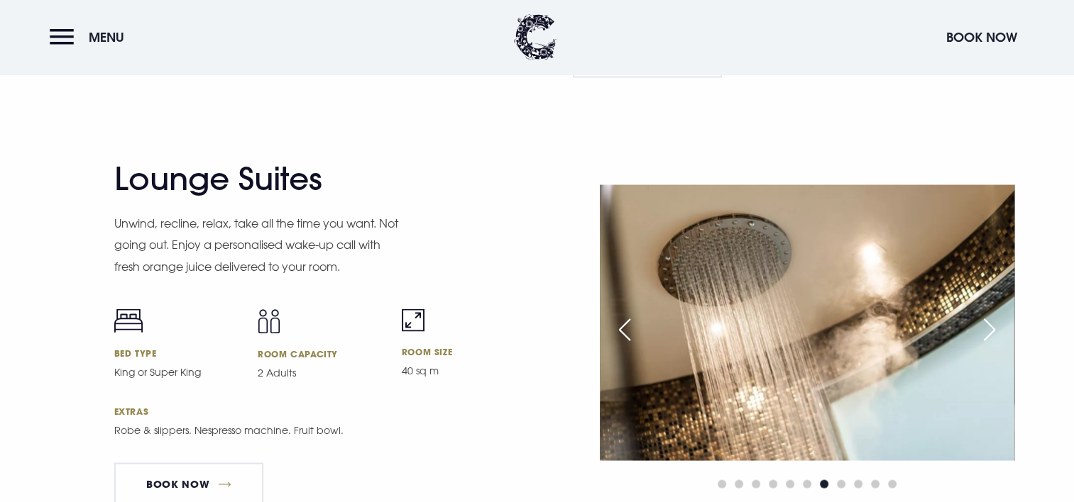
click at [627, 327] on div "Previous slide" at bounding box center [624, 329] width 35 height 31
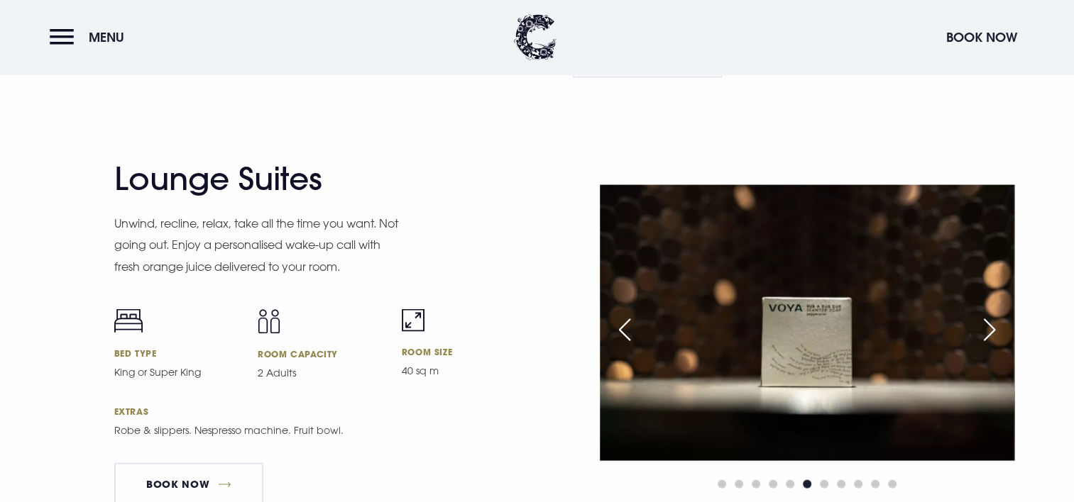
click at [627, 327] on div "Previous slide" at bounding box center [624, 329] width 35 height 31
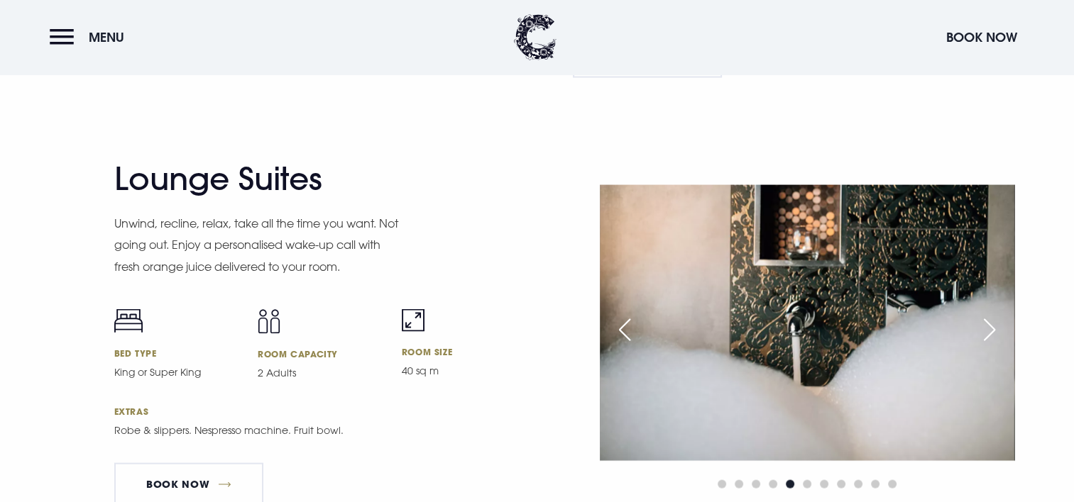
click at [627, 327] on div "Previous slide" at bounding box center [624, 329] width 35 height 31
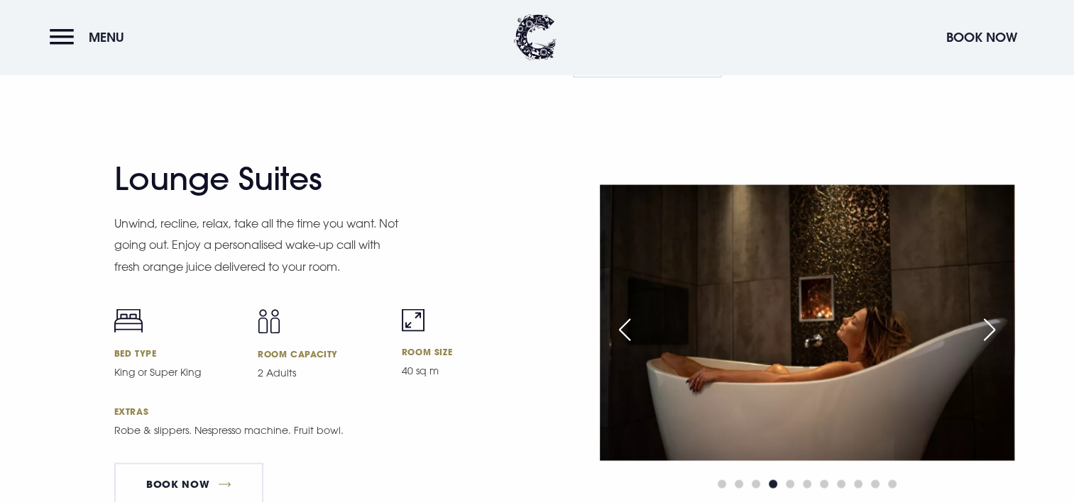
click at [456, 499] on div "Lounge Suites Unwind, recline, relax, take all the time you want. Not going out…" at bounding box center [321, 338] width 414 height 357
